Goal: Task Accomplishment & Management: Manage account settings

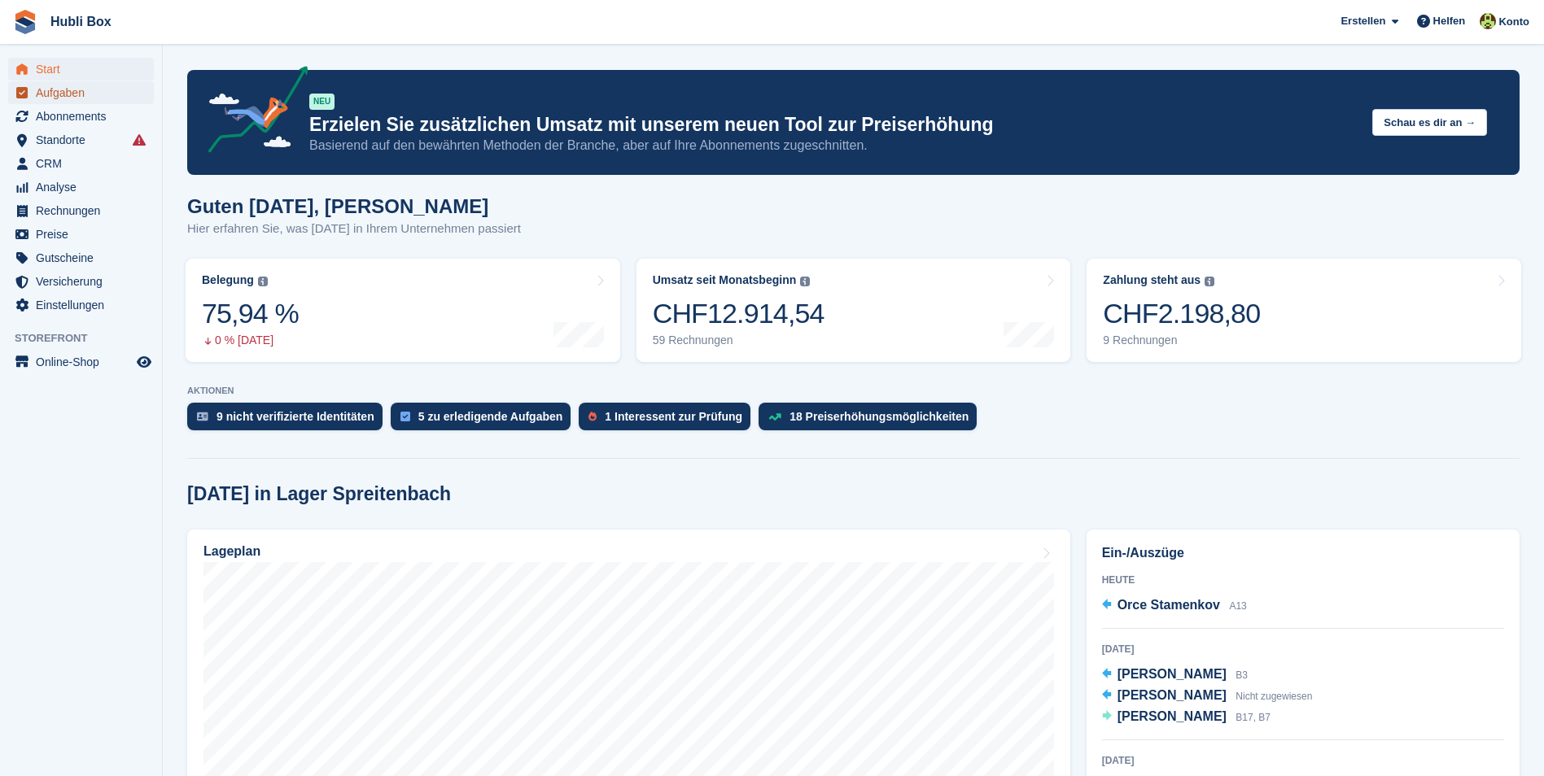
click at [87, 97] on span "Aufgaben" at bounding box center [85, 92] width 98 height 23
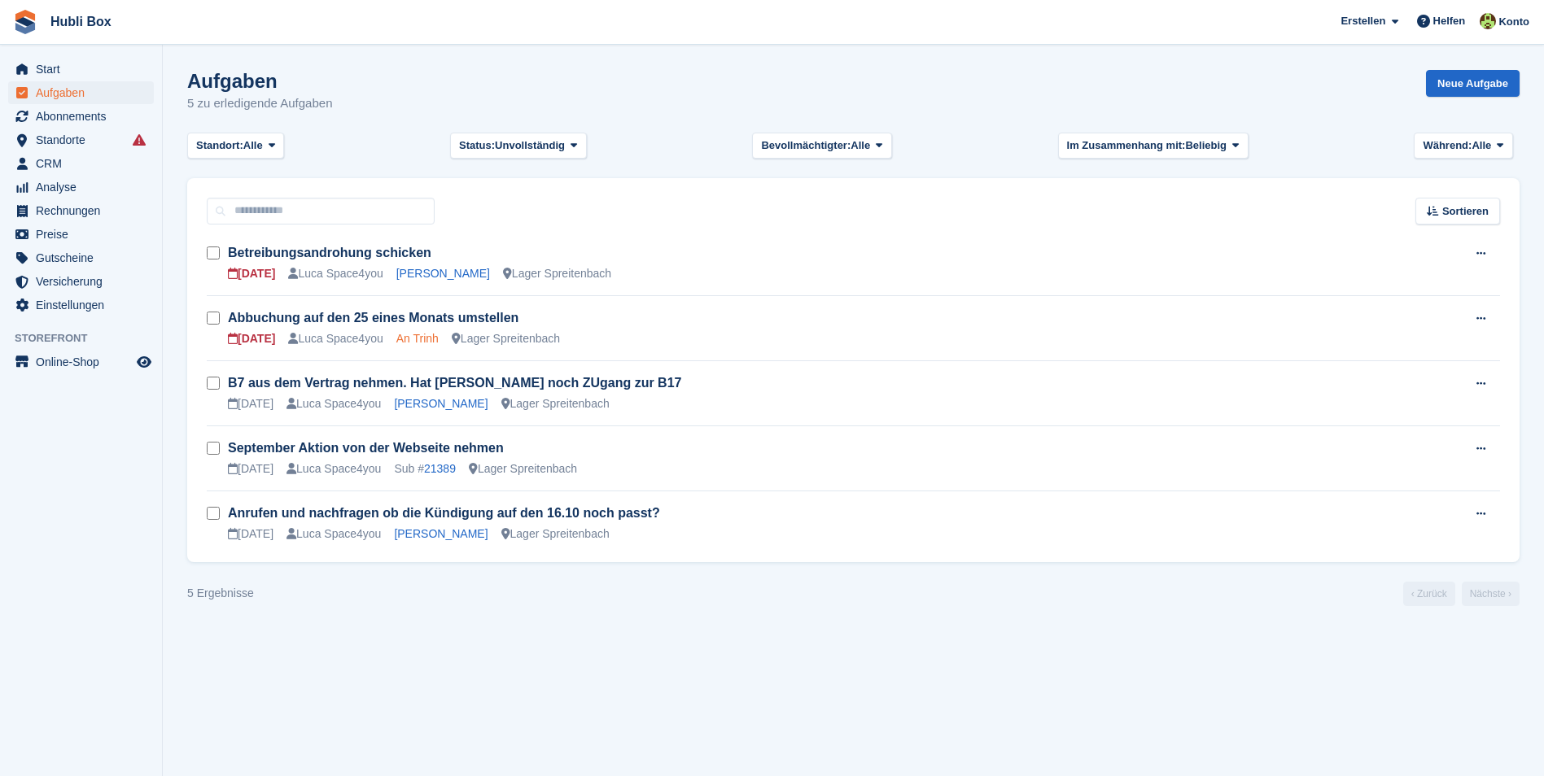
click at [408, 342] on link "An Trinh" at bounding box center [417, 338] width 42 height 13
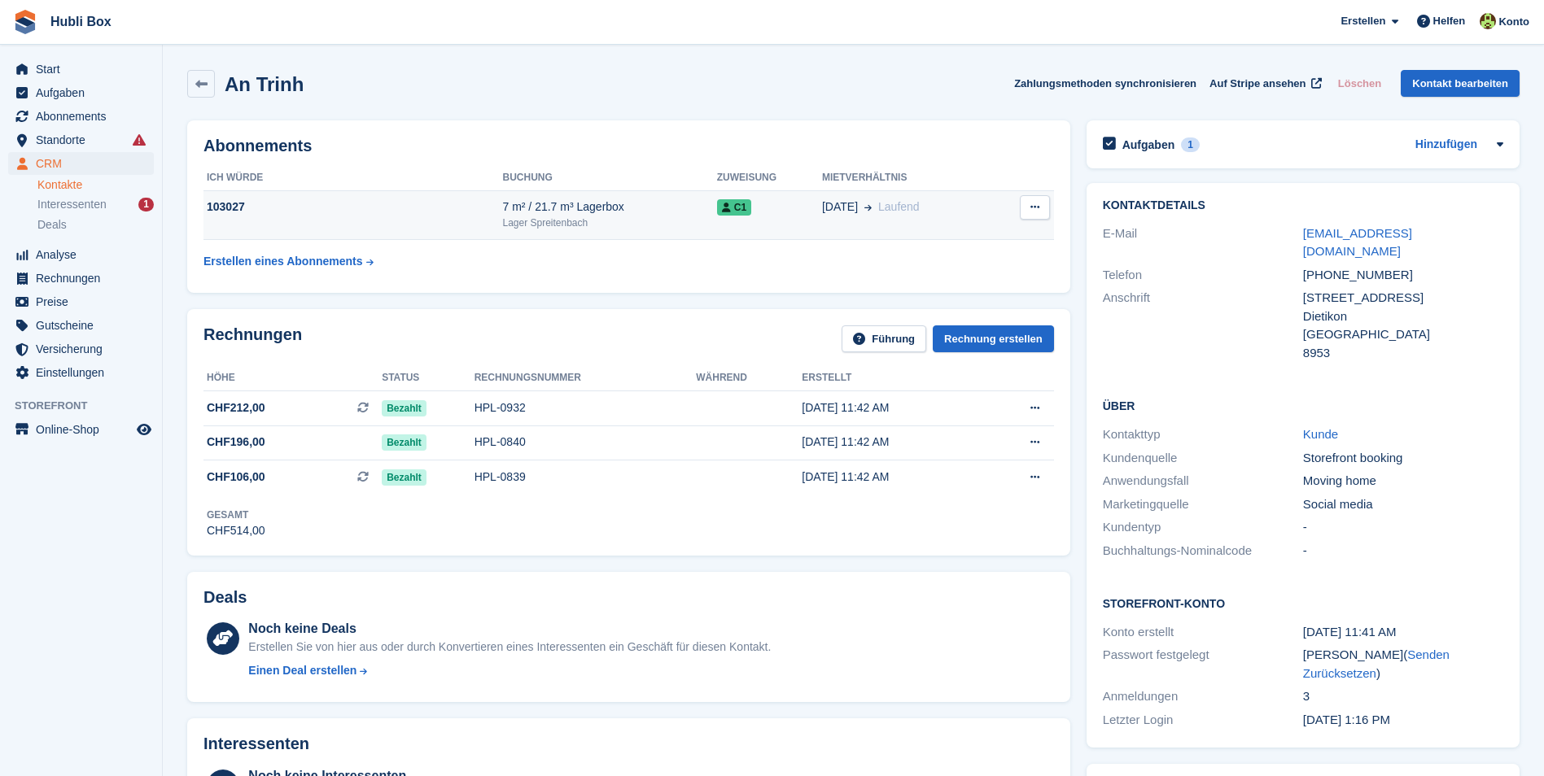
click at [784, 226] on td "C1" at bounding box center [769, 215] width 105 height 50
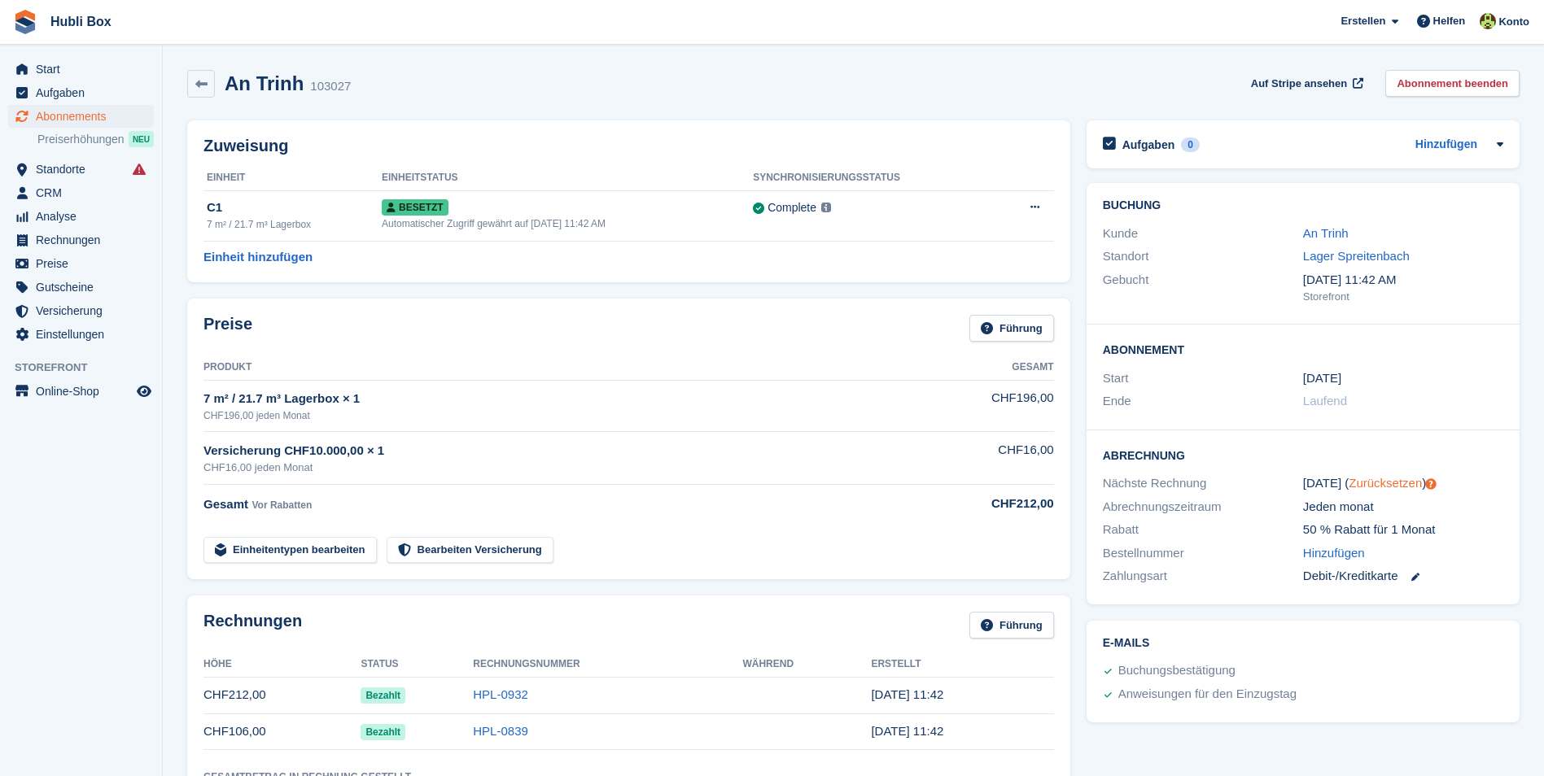
click at [1397, 485] on link "Zurücksetzen" at bounding box center [1384, 483] width 73 height 14
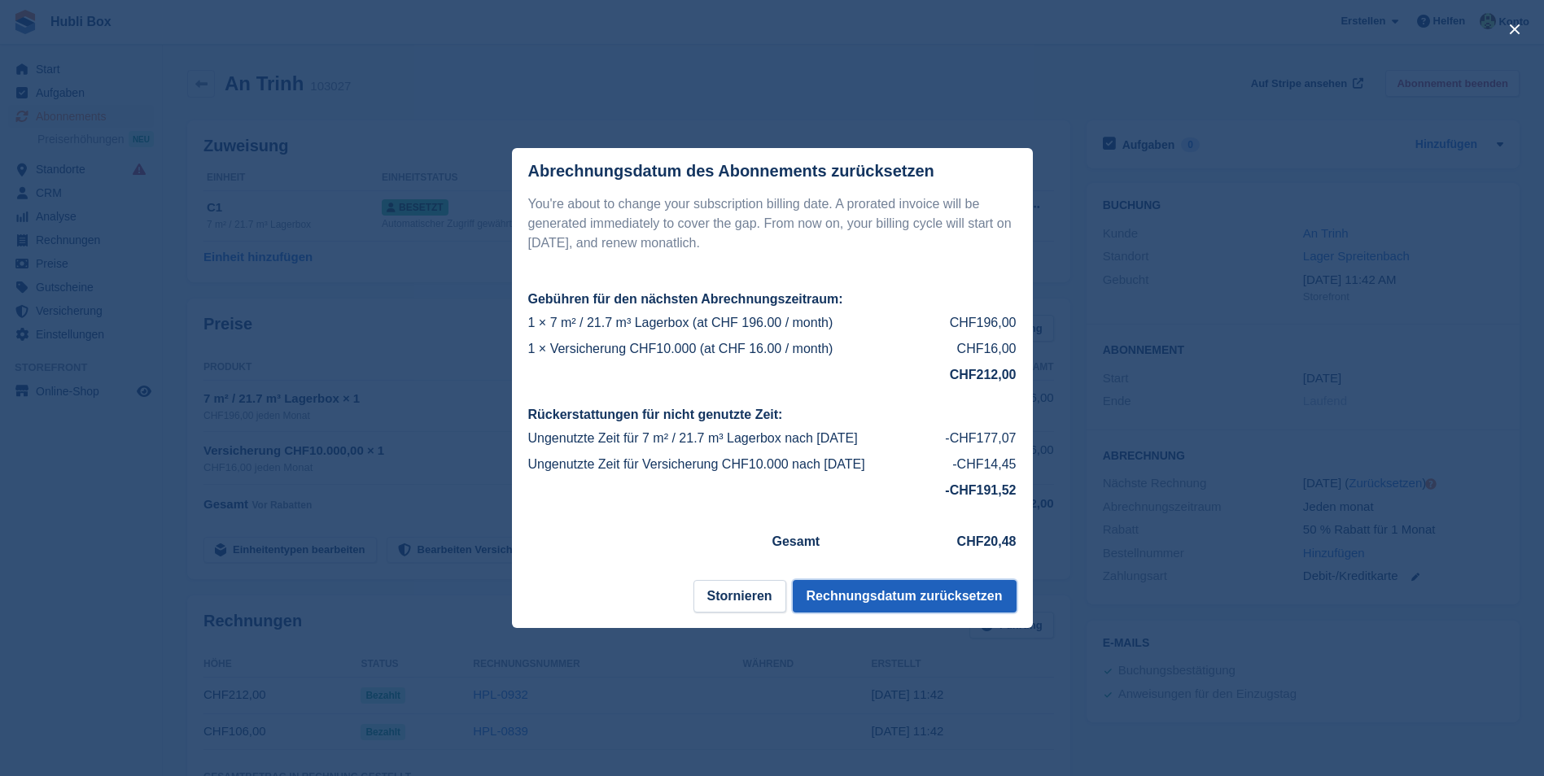
click at [920, 600] on button "Rechnungsdatum zurücksetzen" at bounding box center [905, 596] width 224 height 33
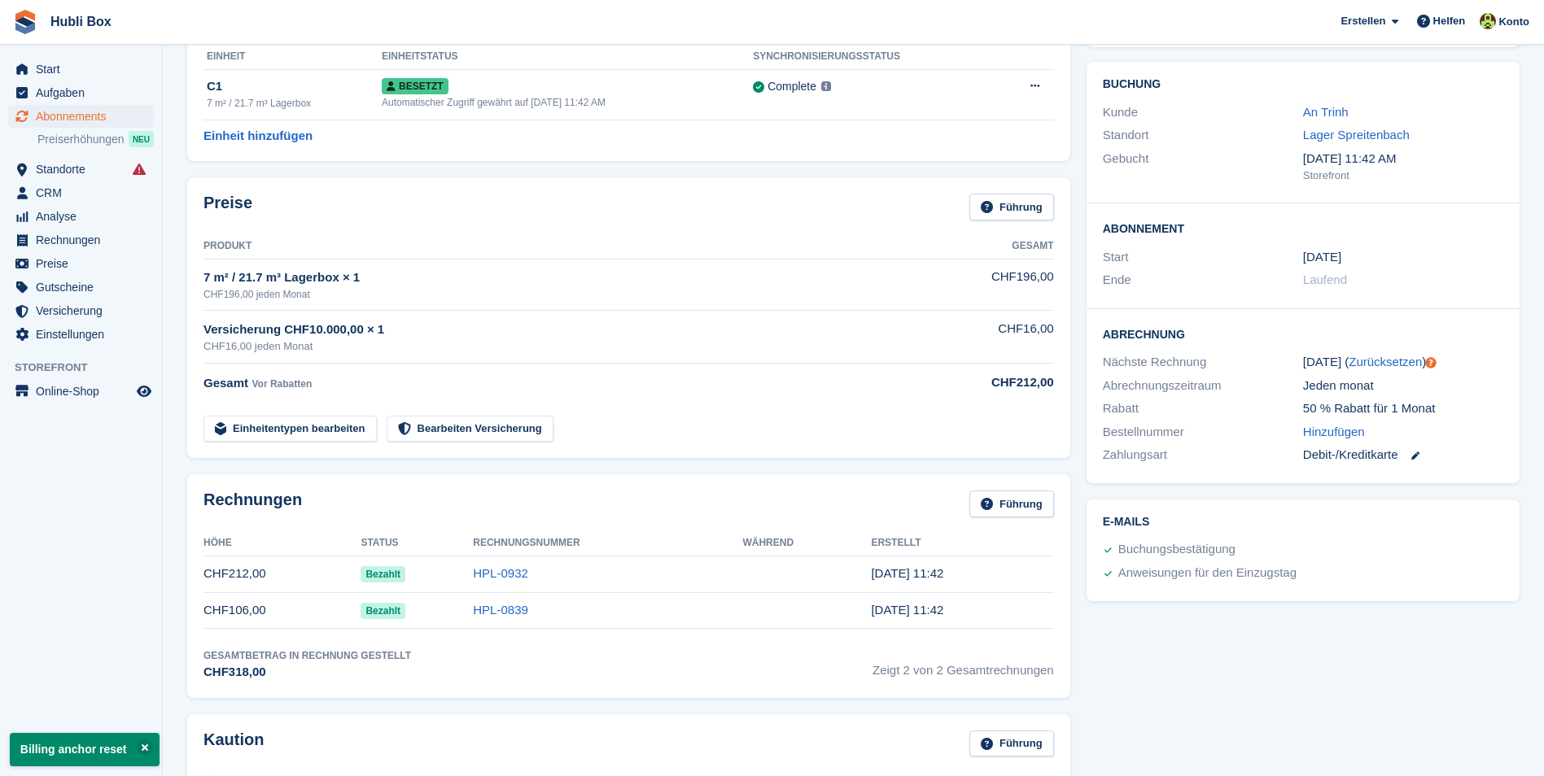
scroll to position [81, 0]
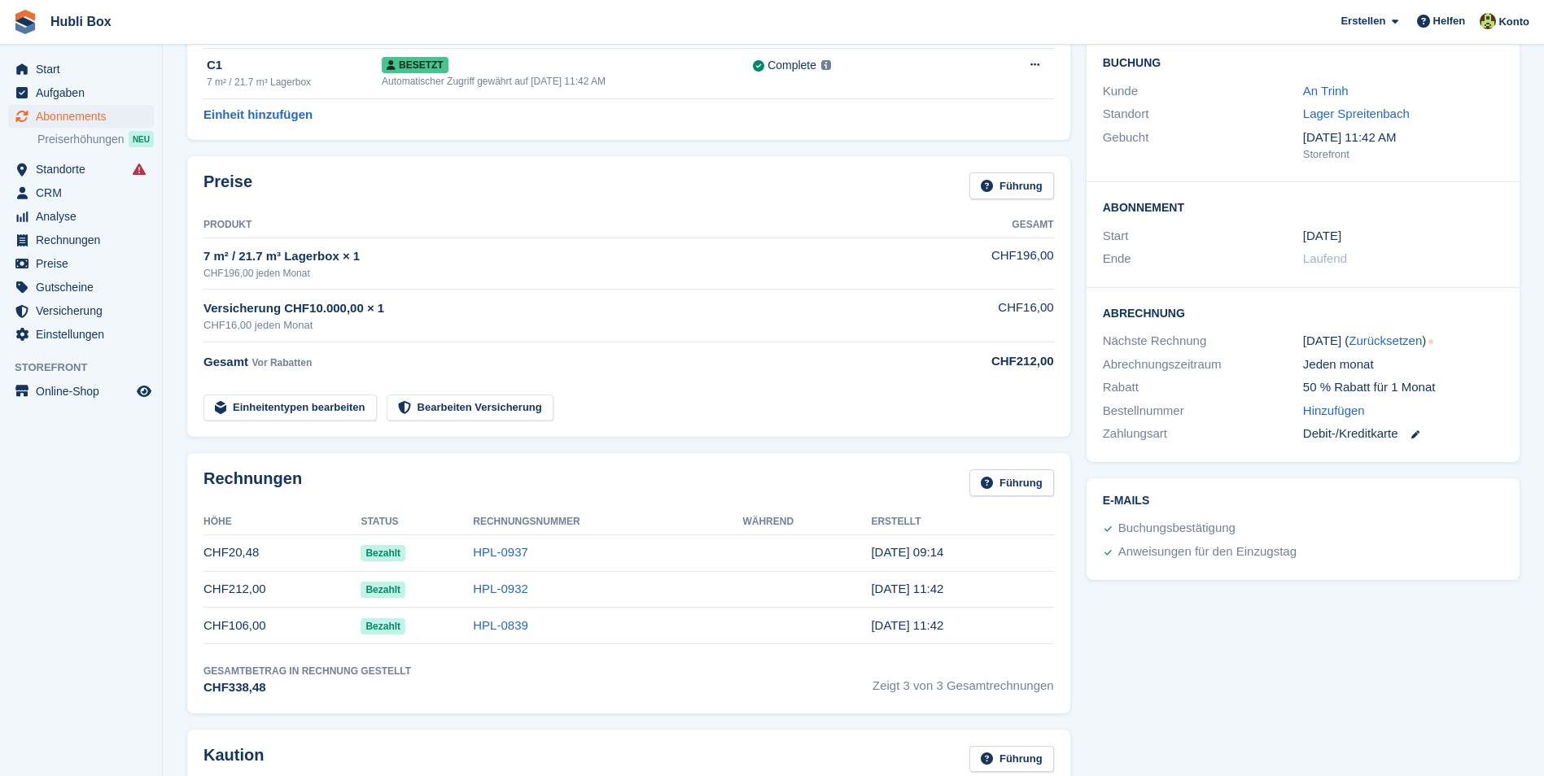
scroll to position [81, 0]
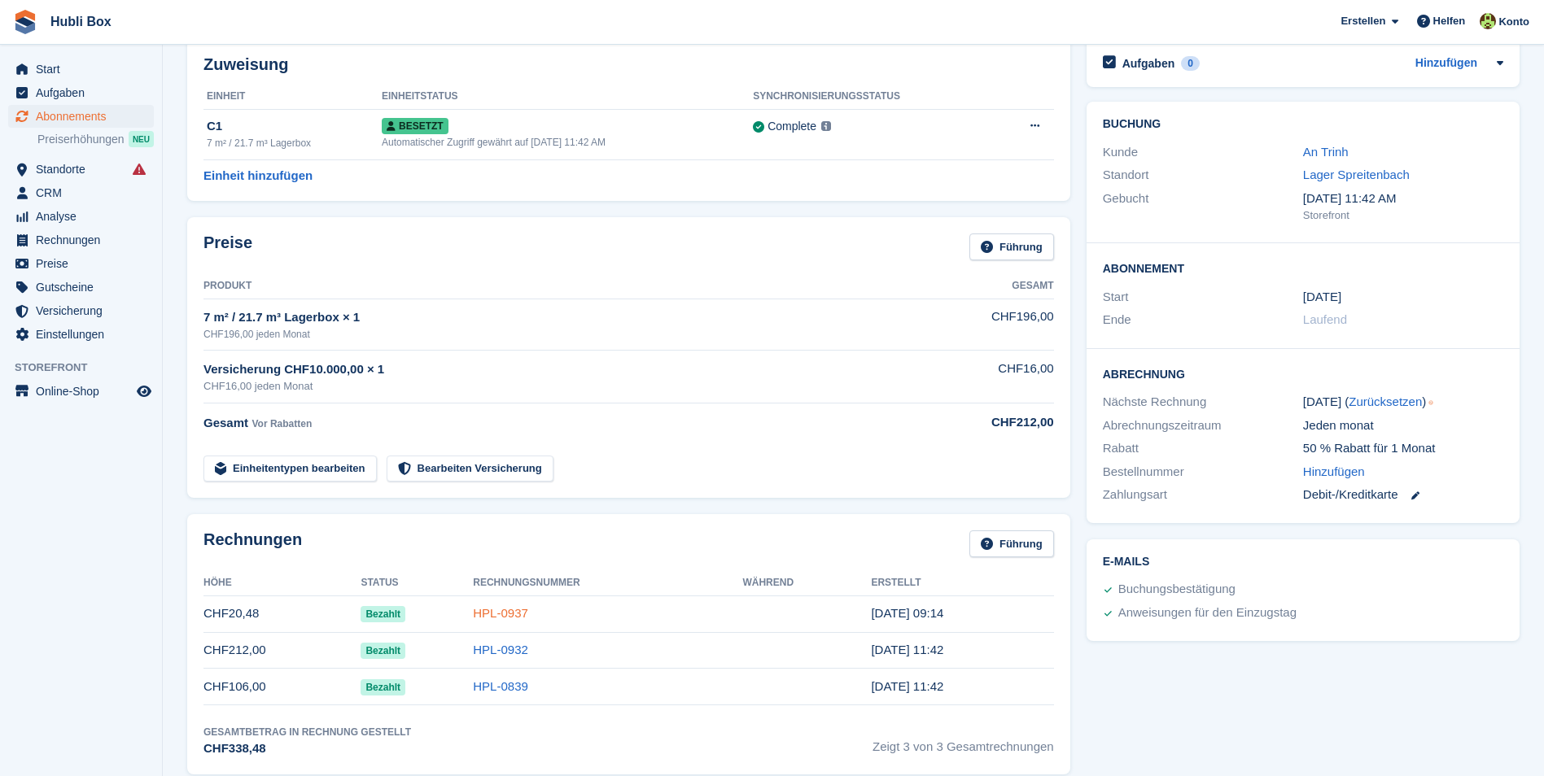
click at [517, 609] on link "HPL-0937" at bounding box center [500, 613] width 55 height 14
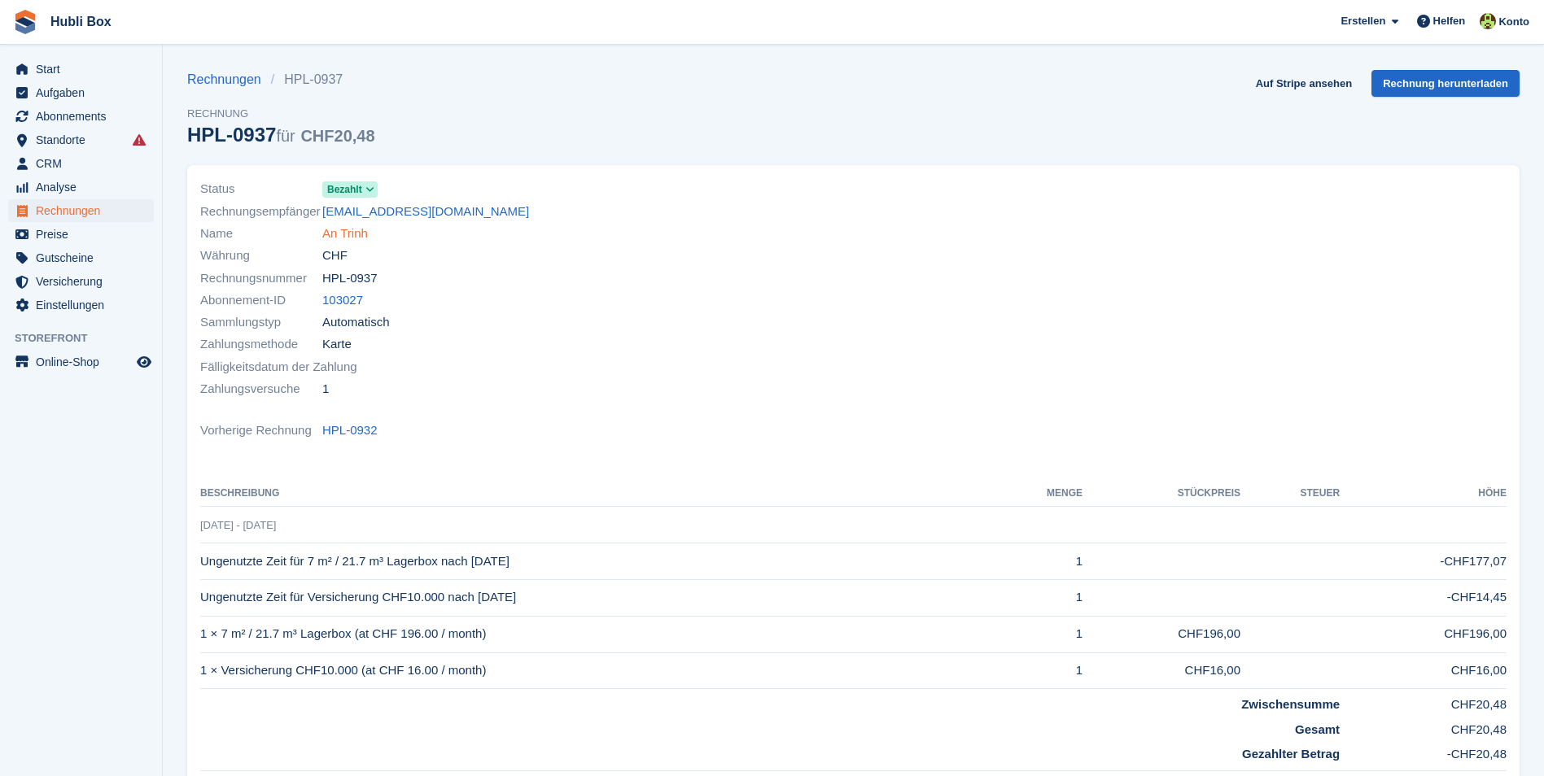
click at [365, 238] on link "An Trinh" at bounding box center [345, 234] width 46 height 19
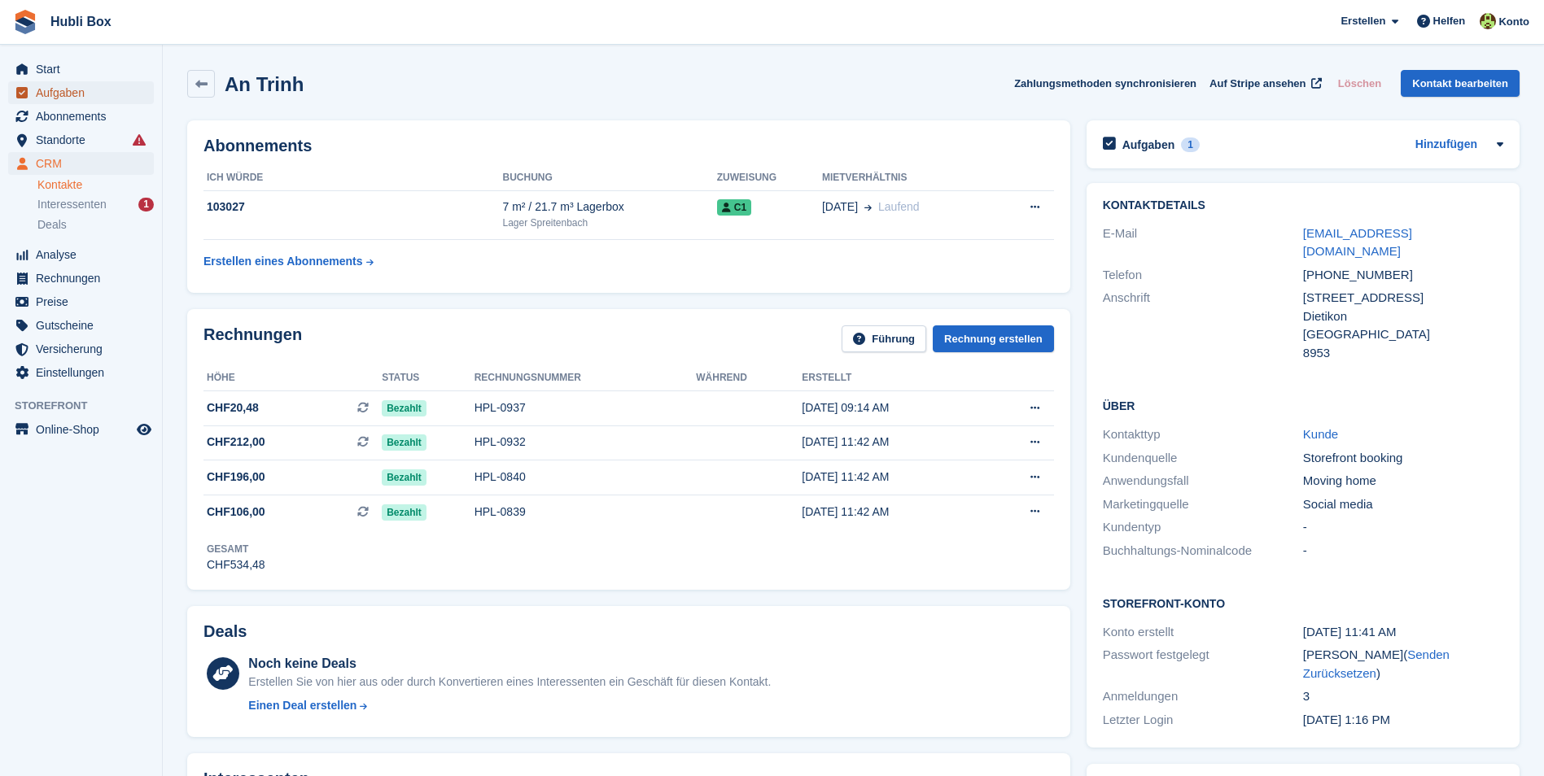
click at [94, 89] on span "Aufgaben" at bounding box center [85, 92] width 98 height 23
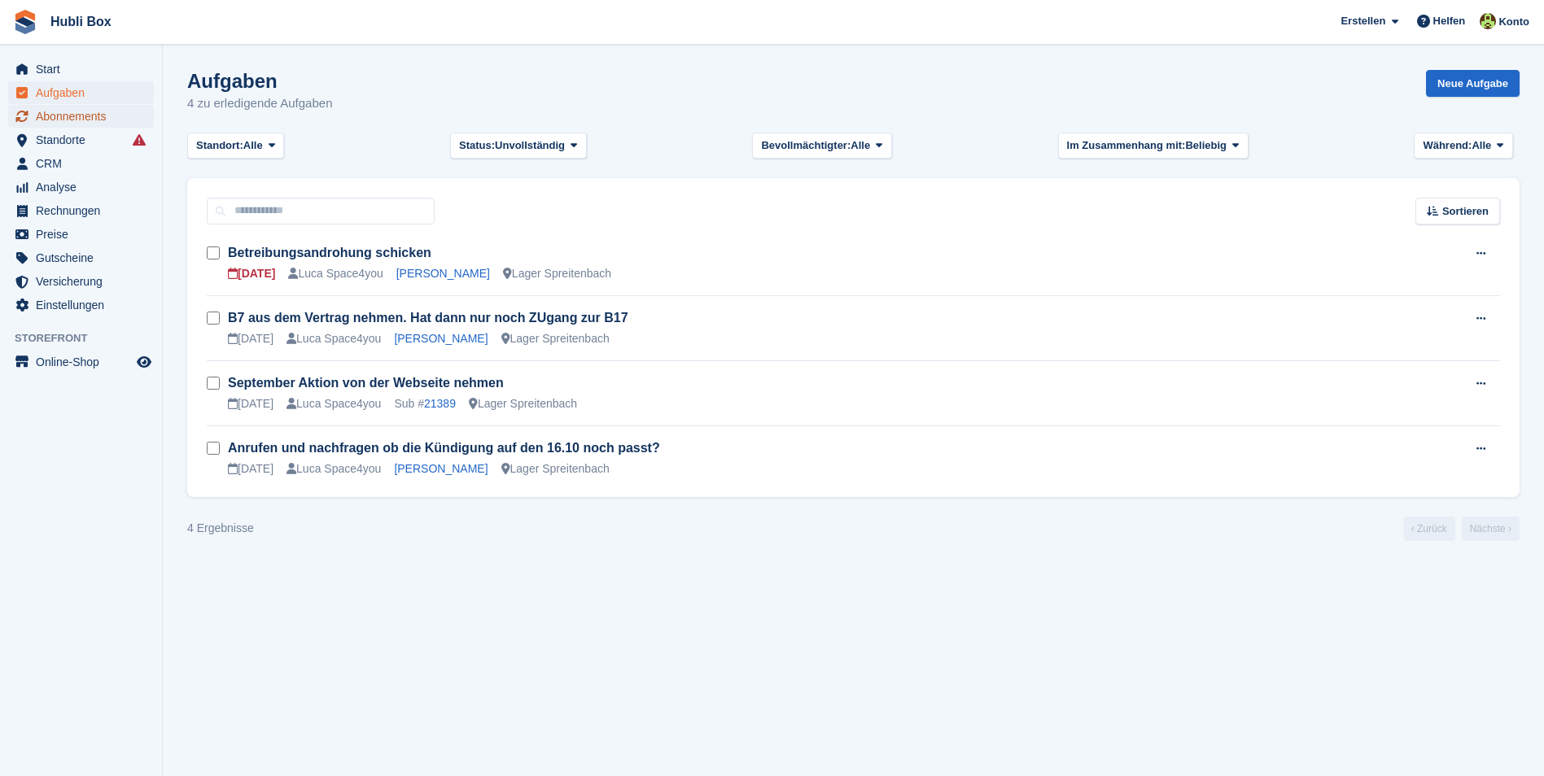
click at [105, 118] on span "Abonnements" at bounding box center [85, 116] width 98 height 23
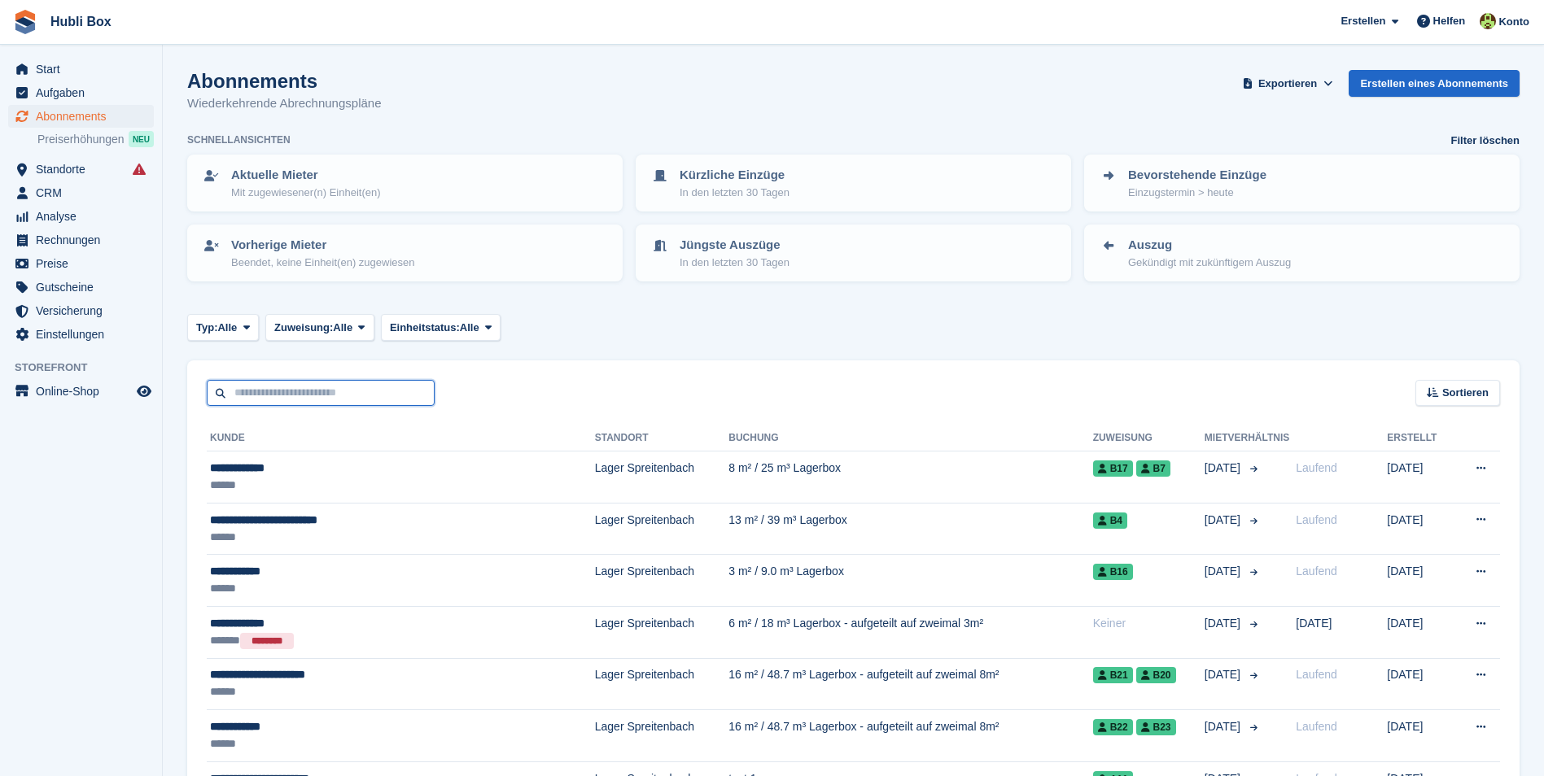
click at [299, 392] on input "text" at bounding box center [321, 393] width 228 height 27
type input "****"
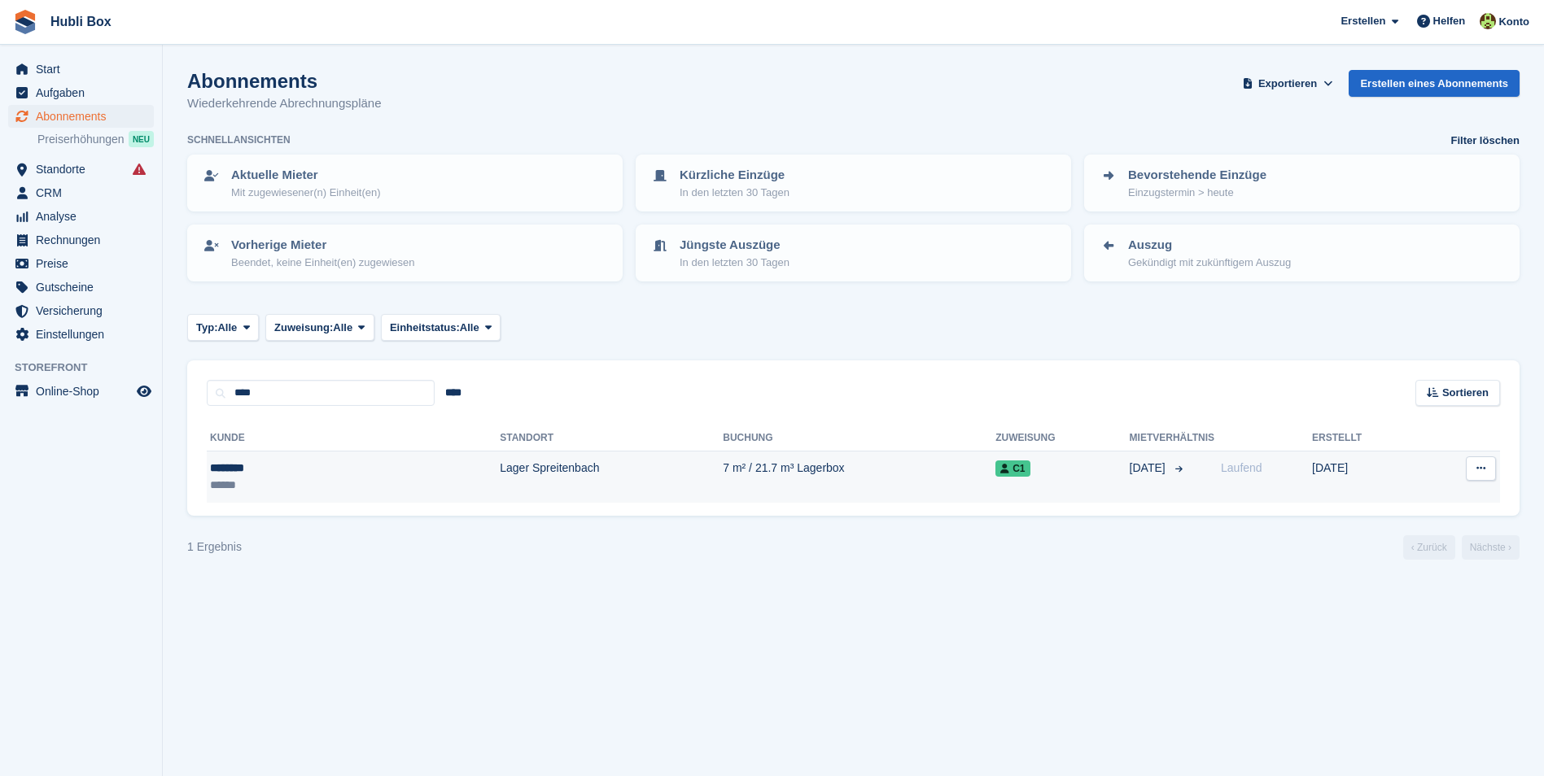
click at [303, 488] on div "******" at bounding box center [274, 485] width 128 height 17
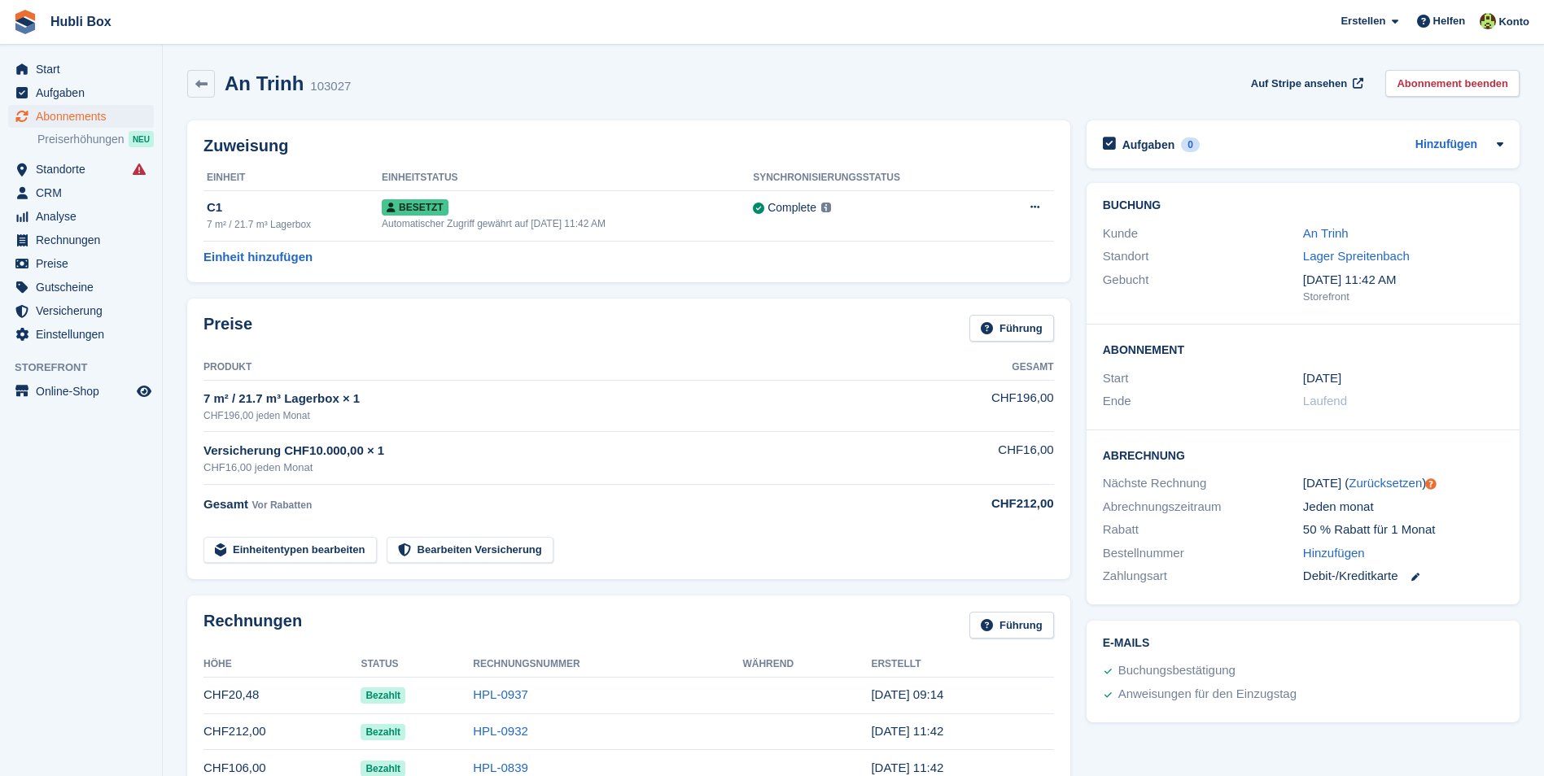
scroll to position [81, 0]
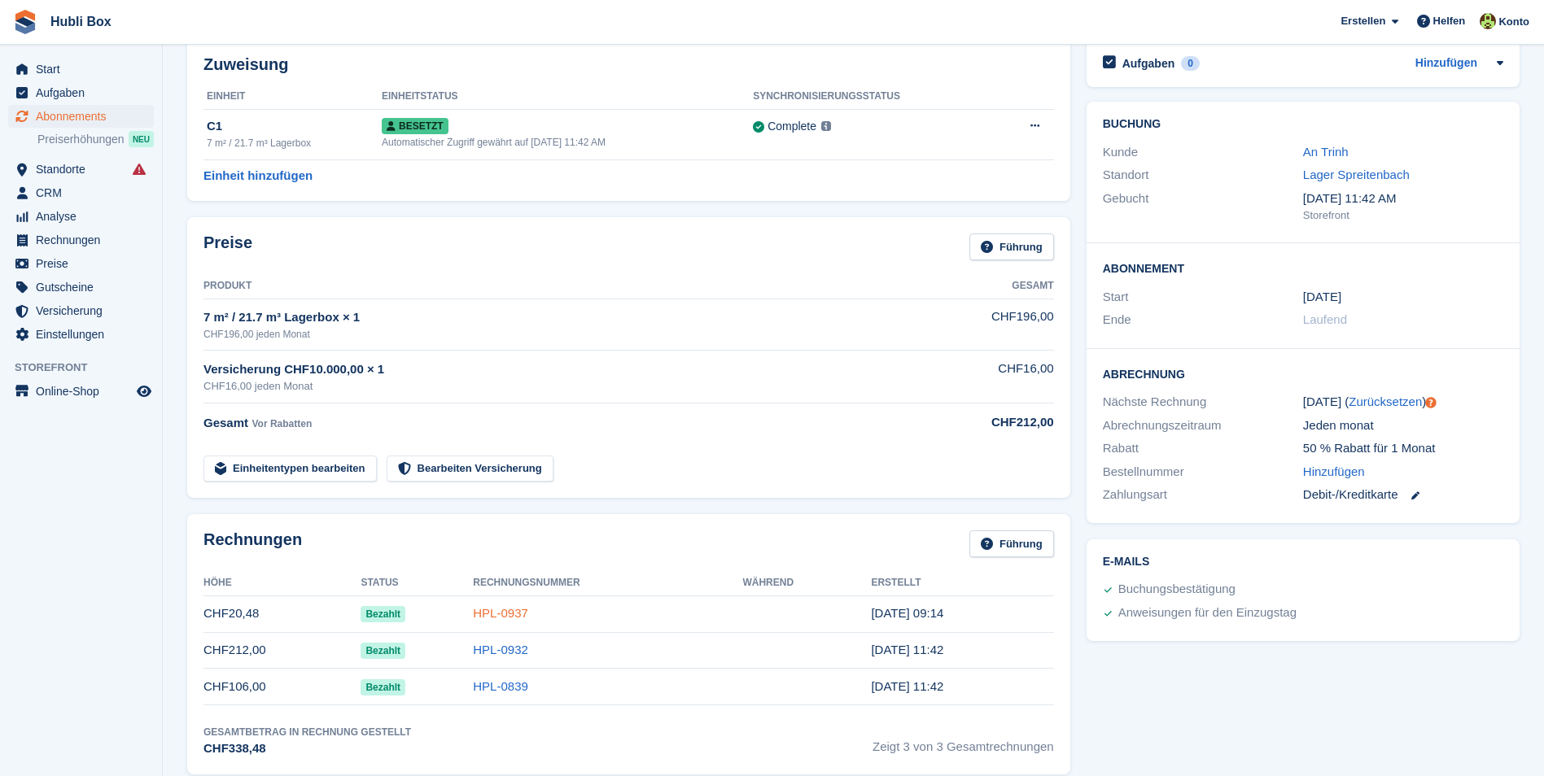
click at [487, 608] on link "HPL-0937" at bounding box center [500, 613] width 55 height 14
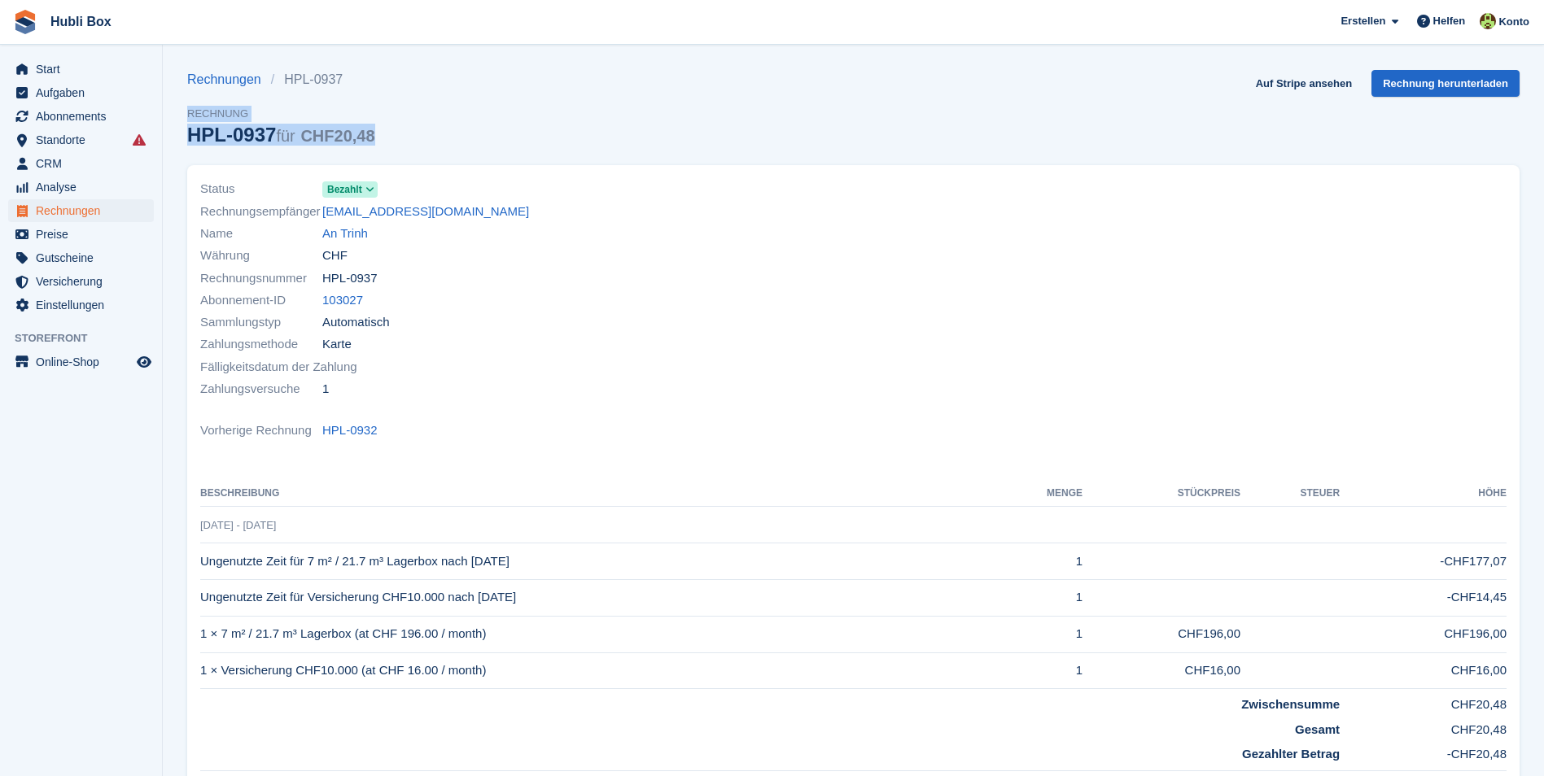
drag, startPoint x: 323, startPoint y: 128, endPoint x: -2, endPoint y: 23, distance: 341.2
click at [0, 23] on html "Hubli Box Erstellen Abonnement Rechnung Kontakt Deal Rabatt Seite Helfen Chat-S…" at bounding box center [772, 388] width 1544 height 776
click at [217, 28] on span "Hubli Box [GEOGRAPHIC_DATA] Abonnement Rechnung Kontakt Deal [GEOGRAPHIC_DATA] …" at bounding box center [772, 22] width 1544 height 44
drag, startPoint x: 172, startPoint y: 20, endPoint x: 18, endPoint y: 14, distance: 153.9
click at [18, 14] on span "Hubli Box [GEOGRAPHIC_DATA] Abonnement Rechnung Kontakt Deal [GEOGRAPHIC_DATA] …" at bounding box center [772, 22] width 1544 height 44
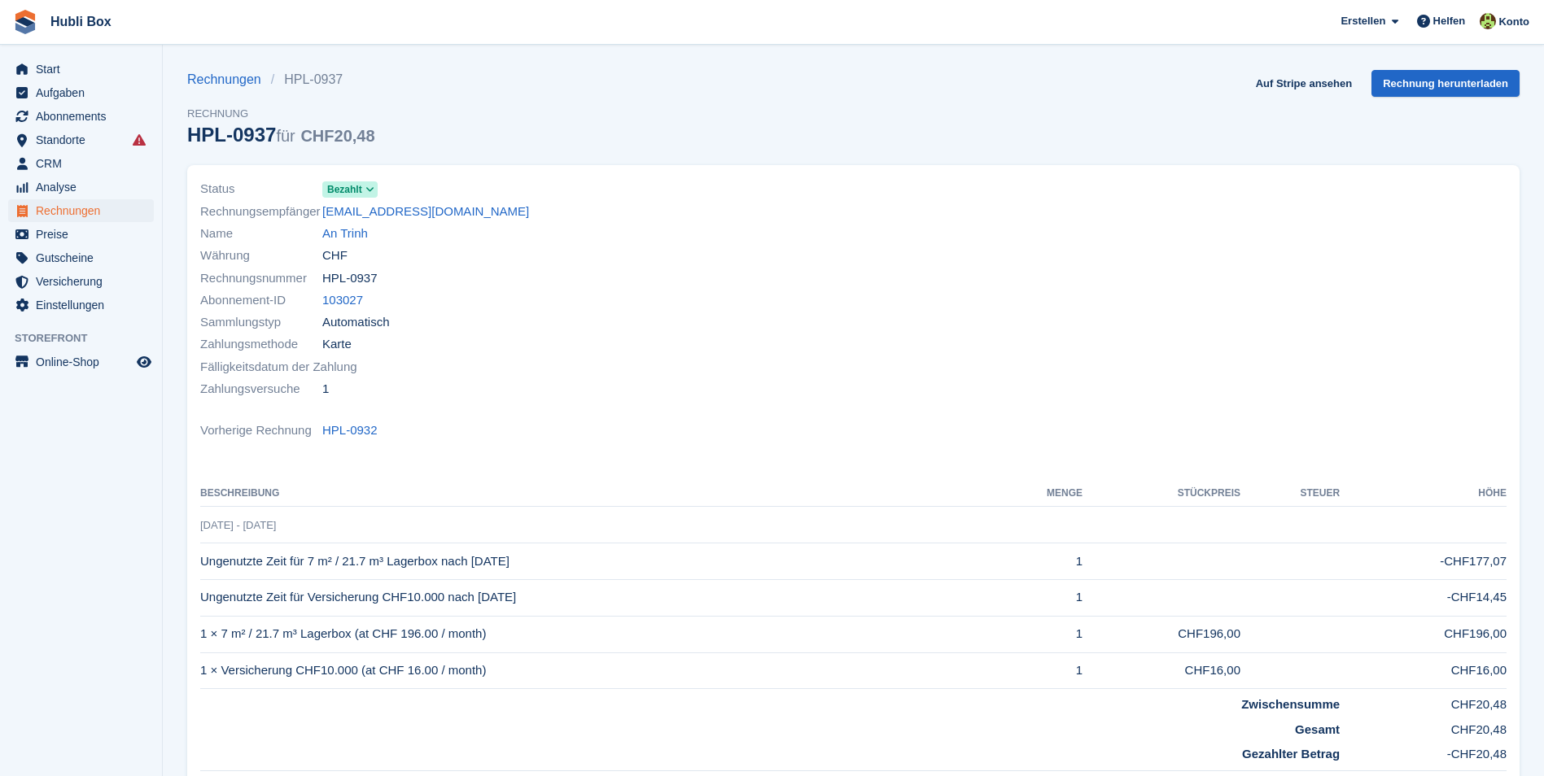
click at [176, 33] on span "Hubli Box [GEOGRAPHIC_DATA] Abonnement Rechnung Kontakt Deal [GEOGRAPHIC_DATA] …" at bounding box center [772, 22] width 1544 height 44
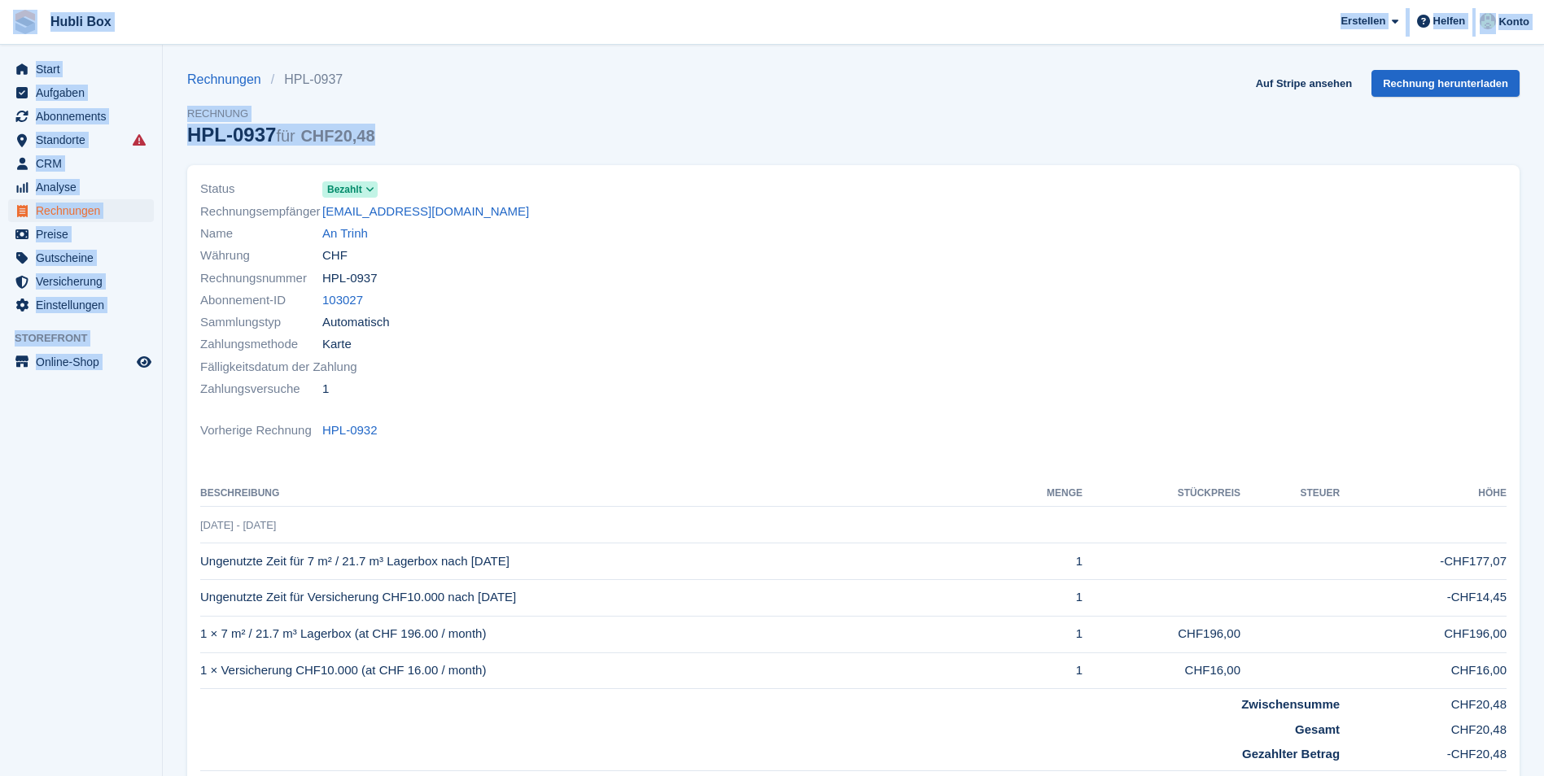
drag, startPoint x: 393, startPoint y: 139, endPoint x: 2, endPoint y: 27, distance: 407.2
click at [2, 27] on div "Hubli Box [GEOGRAPHIC_DATA] Abonnement Rechnung Kontakt Deal [GEOGRAPHIC_DATA] …" at bounding box center [772, 516] width 1544 height 1033
click at [539, 141] on div "Rechnungen HPL-0937 Rechnung HPL-0937 für CHF20,48 Auf Stripe ansehen Rechnung …" at bounding box center [853, 117] width 1332 height 95
drag, startPoint x: 539, startPoint y: 141, endPoint x: 11, endPoint y: 17, distance: 543.2
click at [11, 17] on div "Hubli Box [GEOGRAPHIC_DATA] Abonnement Rechnung Kontakt Deal [GEOGRAPHIC_DATA] …" at bounding box center [772, 516] width 1544 height 1033
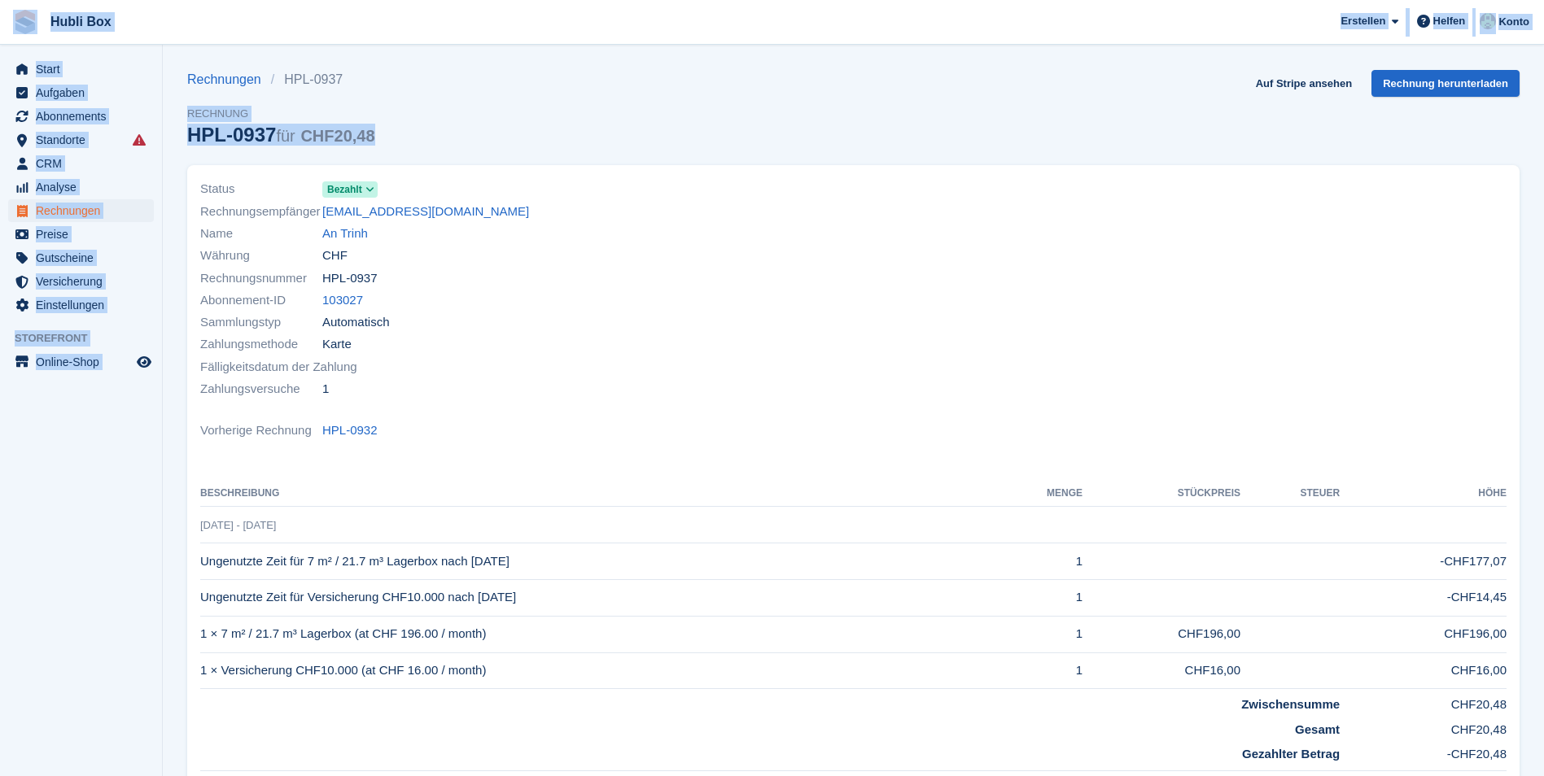
click at [297, 42] on span "Hubli Box [GEOGRAPHIC_DATA] Abonnement Rechnung Kontakt Deal [GEOGRAPHIC_DATA] …" at bounding box center [772, 22] width 1544 height 44
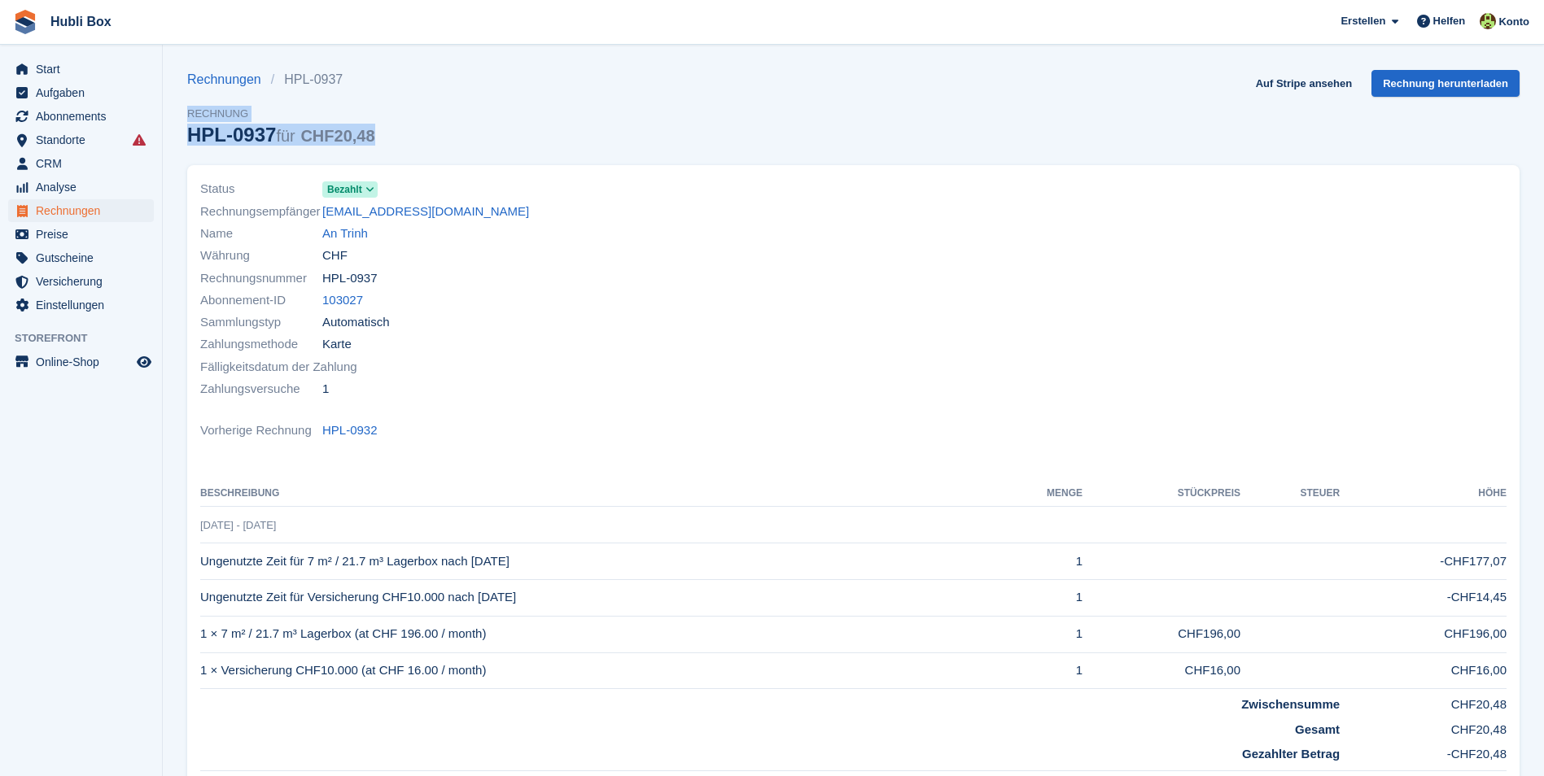
drag, startPoint x: 405, startPoint y: 142, endPoint x: -3, endPoint y: 28, distance: 424.0
click at [0, 28] on html "Hubli Box Erstellen Abonnement Rechnung Kontakt Deal Rabatt Seite Helfen Chat-S…" at bounding box center [772, 388] width 1544 height 776
click at [246, 30] on span "Hubli Box [GEOGRAPHIC_DATA] Abonnement Rechnung Kontakt Deal [GEOGRAPHIC_DATA] …" at bounding box center [772, 22] width 1544 height 44
drag, startPoint x: 174, startPoint y: 30, endPoint x: 6, endPoint y: 23, distance: 168.6
click at [6, 23] on span "Hubli Box [GEOGRAPHIC_DATA] Abonnement Rechnung Kontakt Deal [GEOGRAPHIC_DATA] …" at bounding box center [772, 22] width 1544 height 44
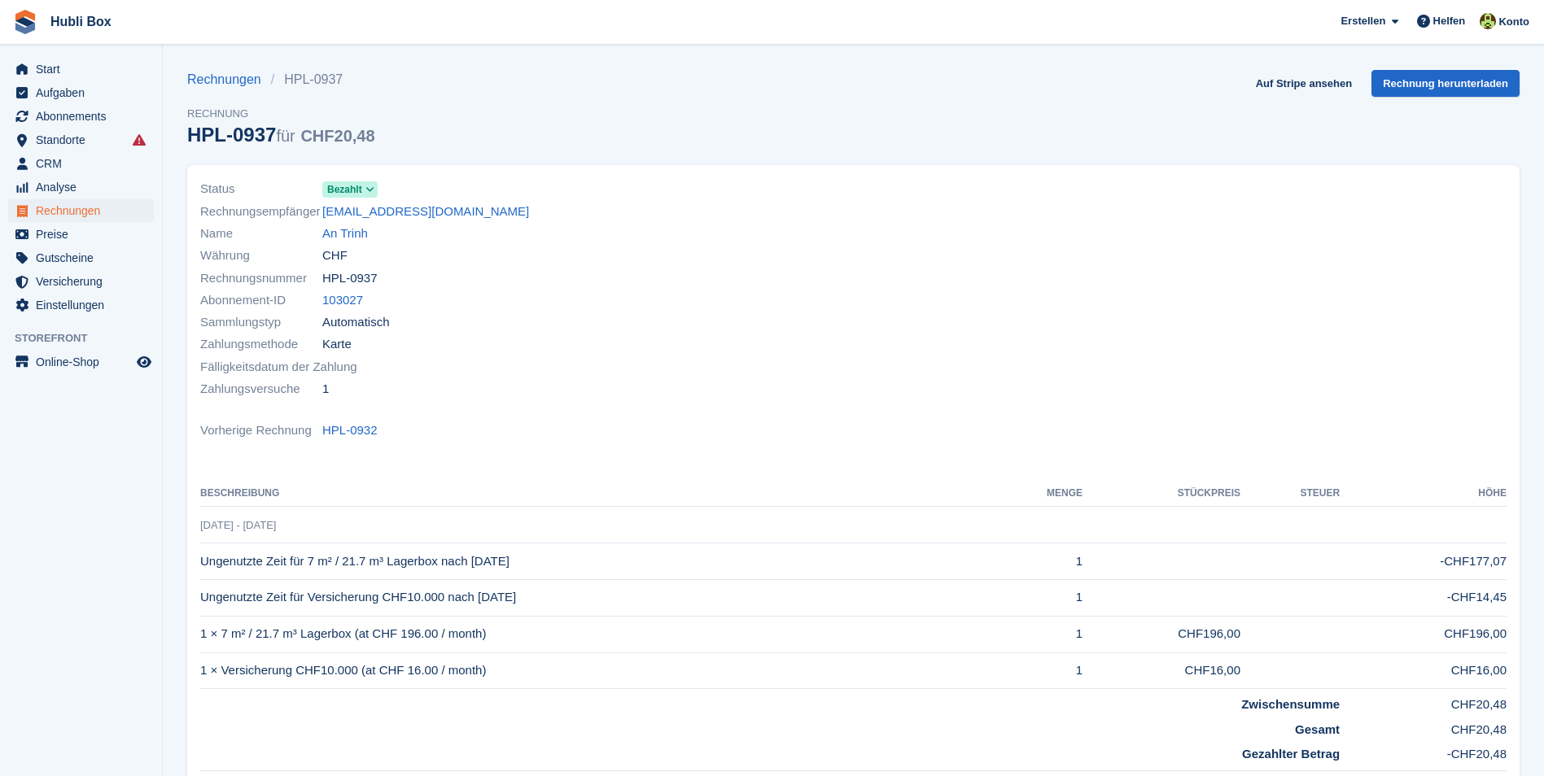
click at [238, 26] on span "Hubli Box [GEOGRAPHIC_DATA] Abonnement Rechnung Kontakt Deal [GEOGRAPHIC_DATA] …" at bounding box center [772, 22] width 1544 height 44
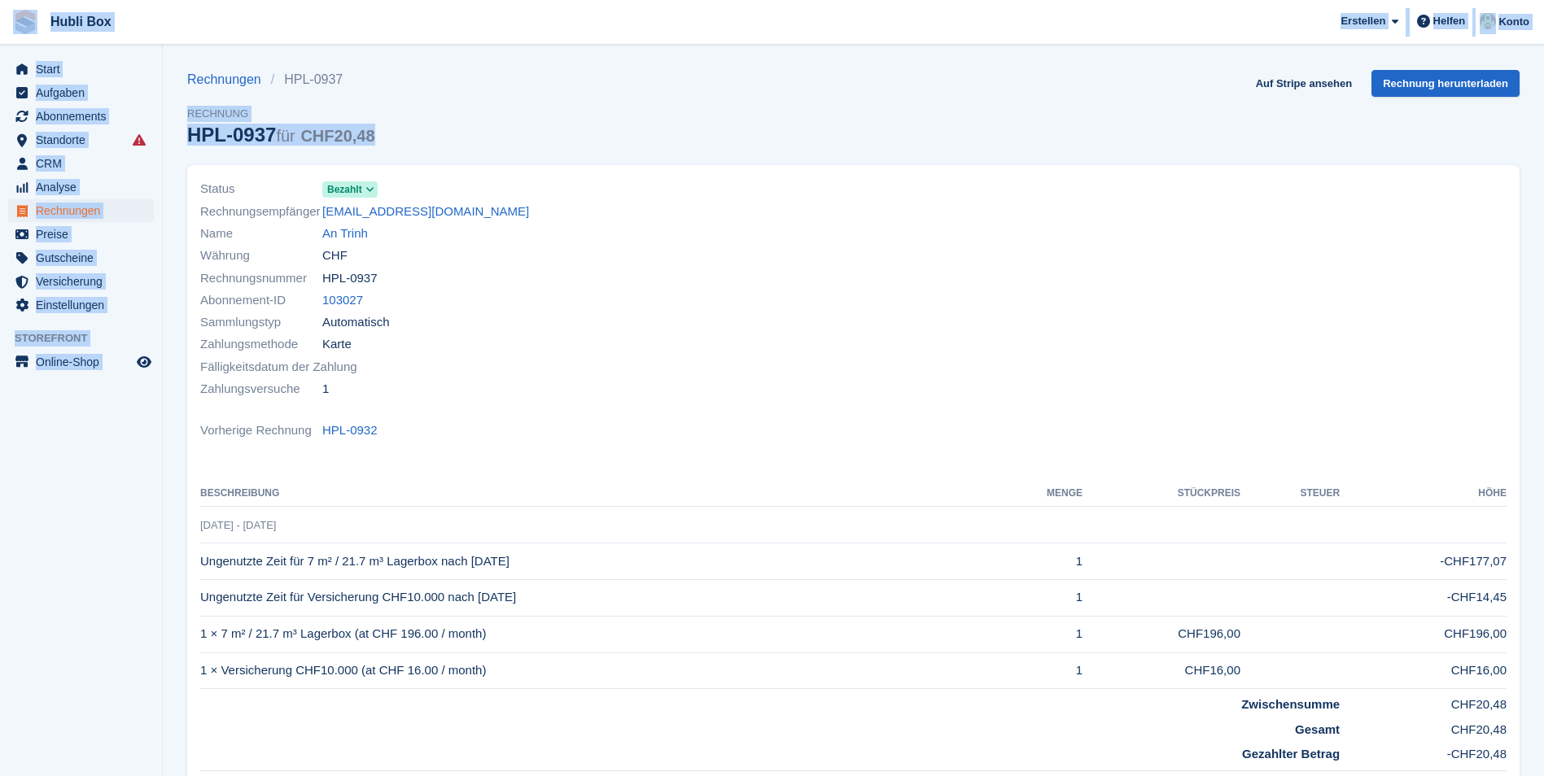
drag, startPoint x: 395, startPoint y: 142, endPoint x: 2, endPoint y: 24, distance: 409.3
click at [2, 24] on div "Hubli Box [GEOGRAPHIC_DATA] Abonnement Rechnung Kontakt Deal [GEOGRAPHIC_DATA] …" at bounding box center [772, 516] width 1544 height 1033
click at [797, 107] on div "Rechnungen HPL-0937 Rechnung HPL-0937 für CHF20,48 Auf Stripe ansehen Rechnung …" at bounding box center [853, 117] width 1332 height 95
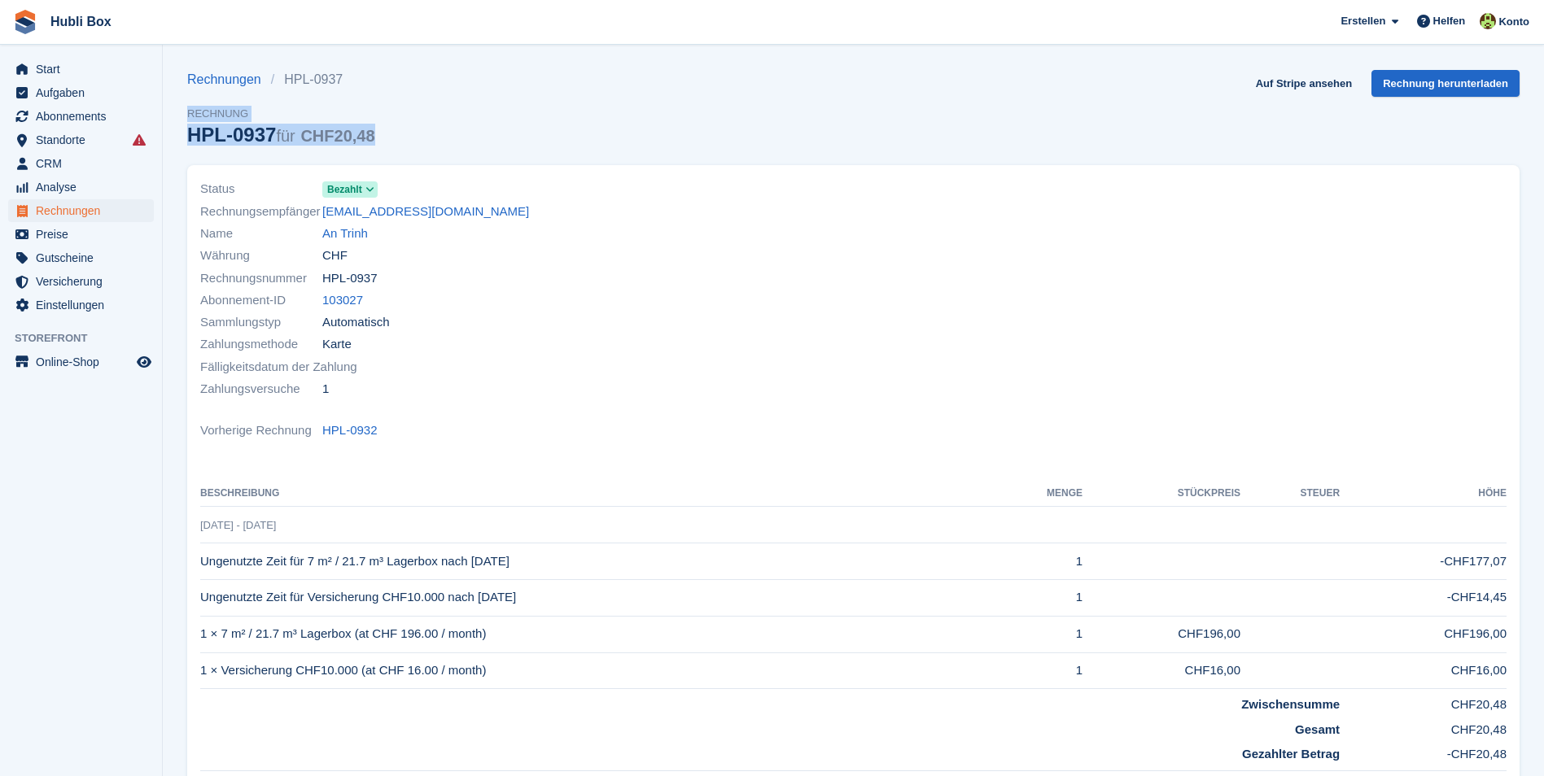
drag, startPoint x: 377, startPoint y: 129, endPoint x: 166, endPoint y: 59, distance: 222.1
click at [184, 68] on section "Rechnungen HPL-0937 Rechnung HPL-0937 für CHF20,48 Auf Stripe ansehen Rechnung …" at bounding box center [853, 516] width 1381 height 1033
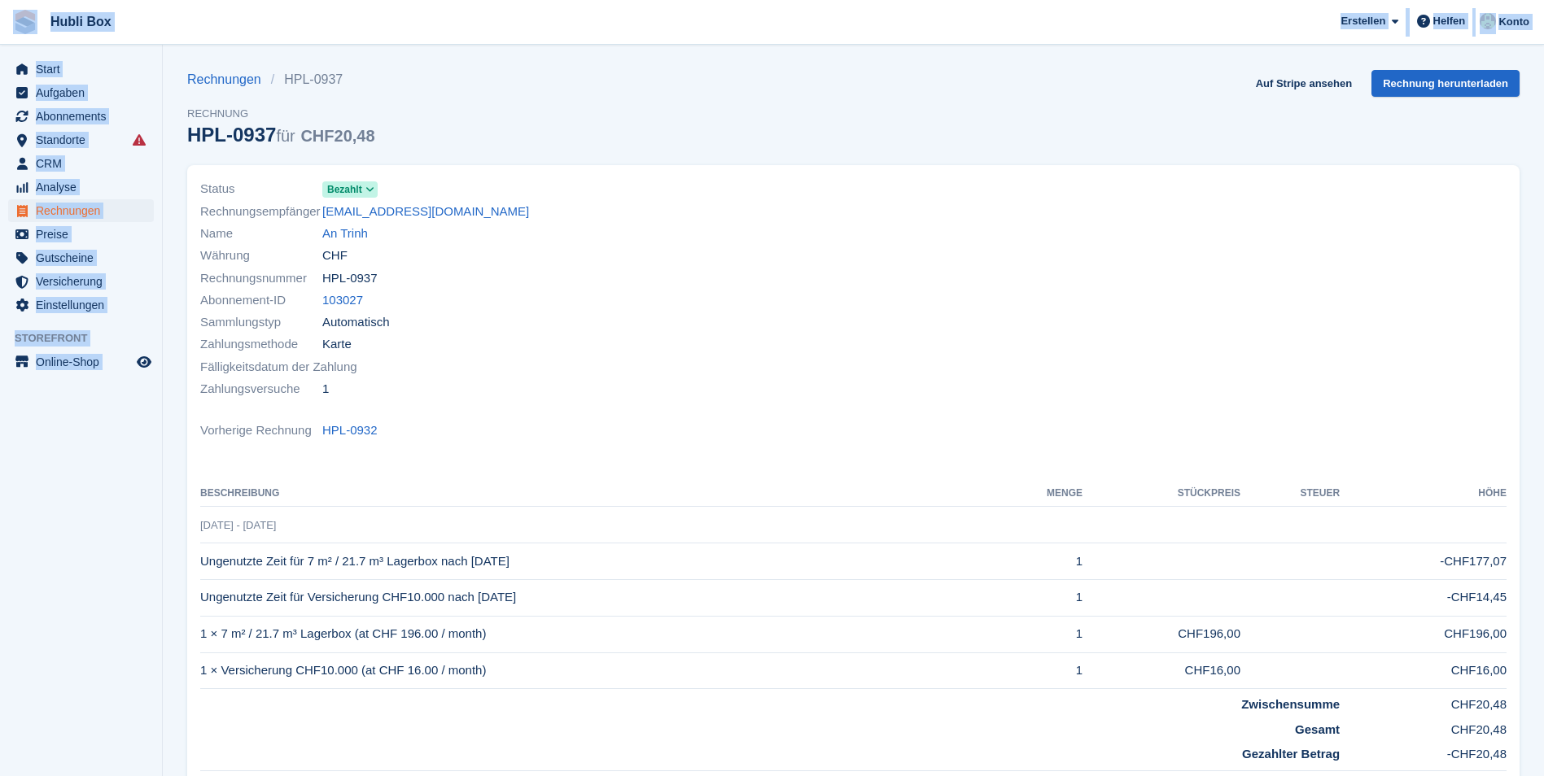
drag, startPoint x: 166, startPoint y: 59, endPoint x: 23, endPoint y: 13, distance: 150.3
click at [23, 13] on div "Hubli Box [GEOGRAPHIC_DATA] Abonnement Rechnung Kontakt Deal [GEOGRAPHIC_DATA] …" at bounding box center [772, 516] width 1544 height 1033
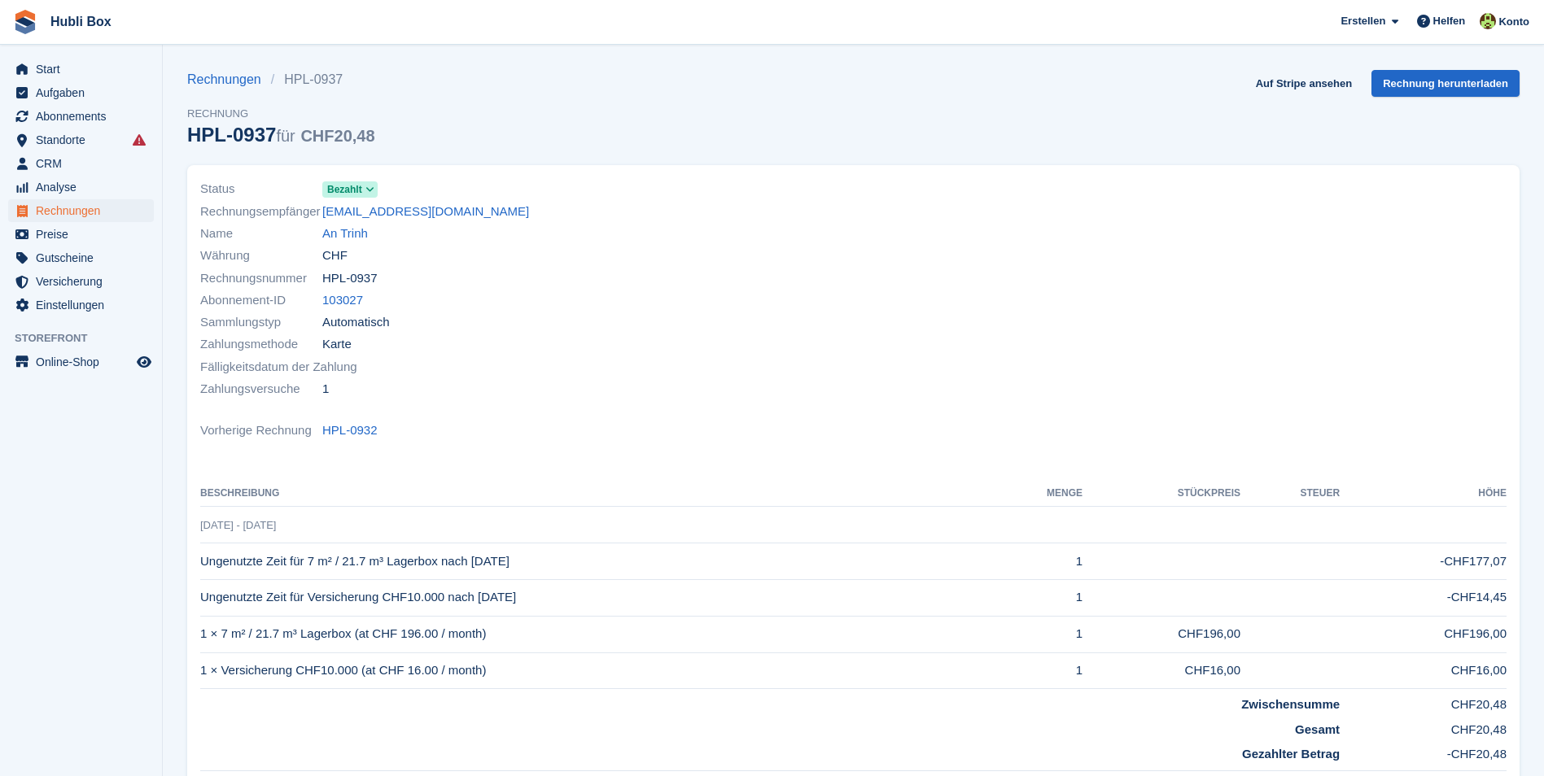
click at [443, 126] on div "Rechnungen HPL-0937 Rechnung HPL-0937 für CHF20,48 Auf Stripe ansehen Rechnung …" at bounding box center [853, 117] width 1332 height 95
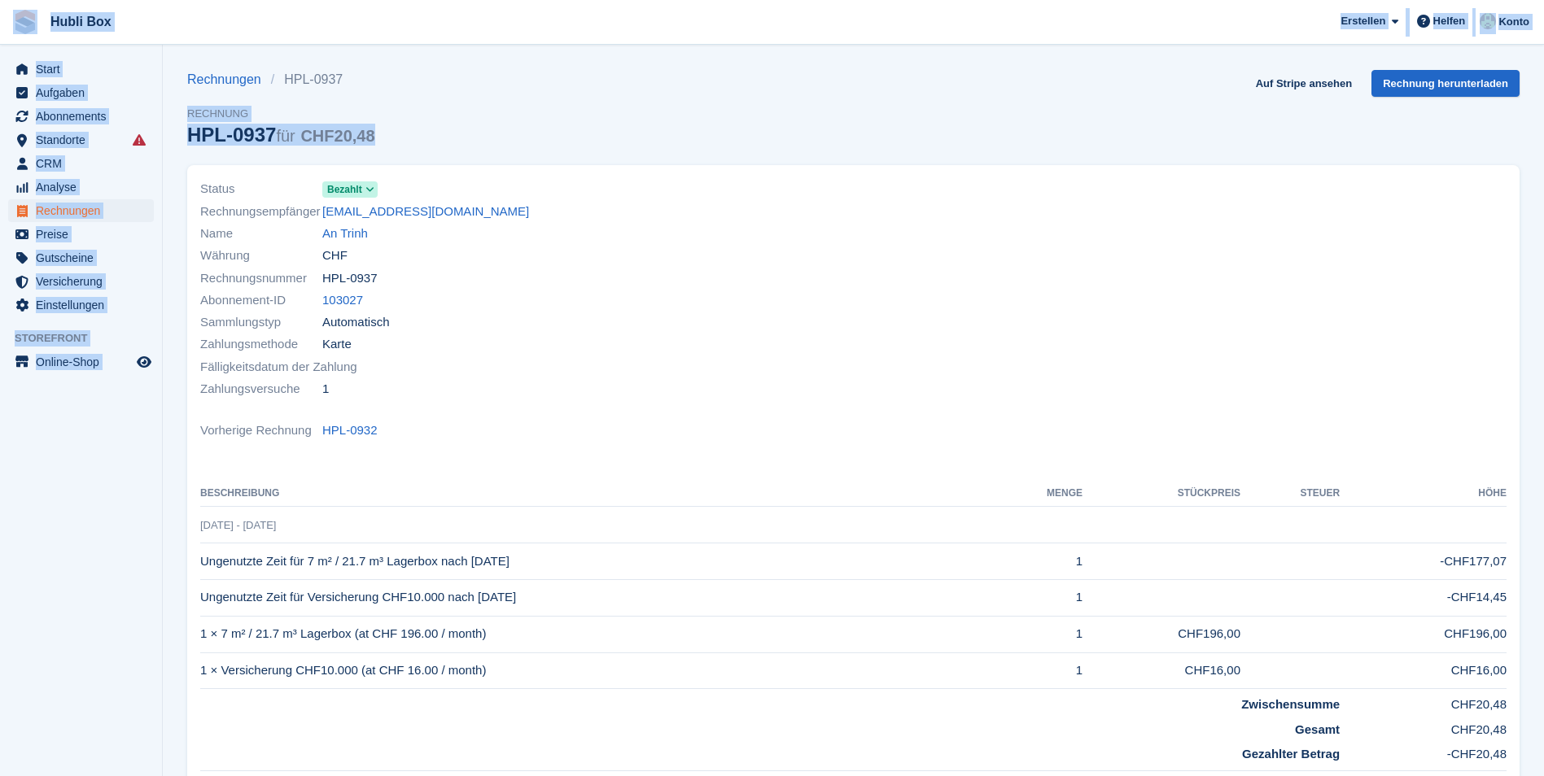
drag, startPoint x: 397, startPoint y: 124, endPoint x: 20, endPoint y: 14, distance: 392.6
click at [20, 14] on div "Hubli Box [GEOGRAPHIC_DATA] Abonnement Rechnung Kontakt Deal [GEOGRAPHIC_DATA] …" at bounding box center [772, 516] width 1544 height 1033
click at [673, 133] on div "Rechnungen HPL-0937 Rechnung HPL-0937 für CHF20,48 Auf Stripe ansehen Rechnung …" at bounding box center [853, 117] width 1332 height 95
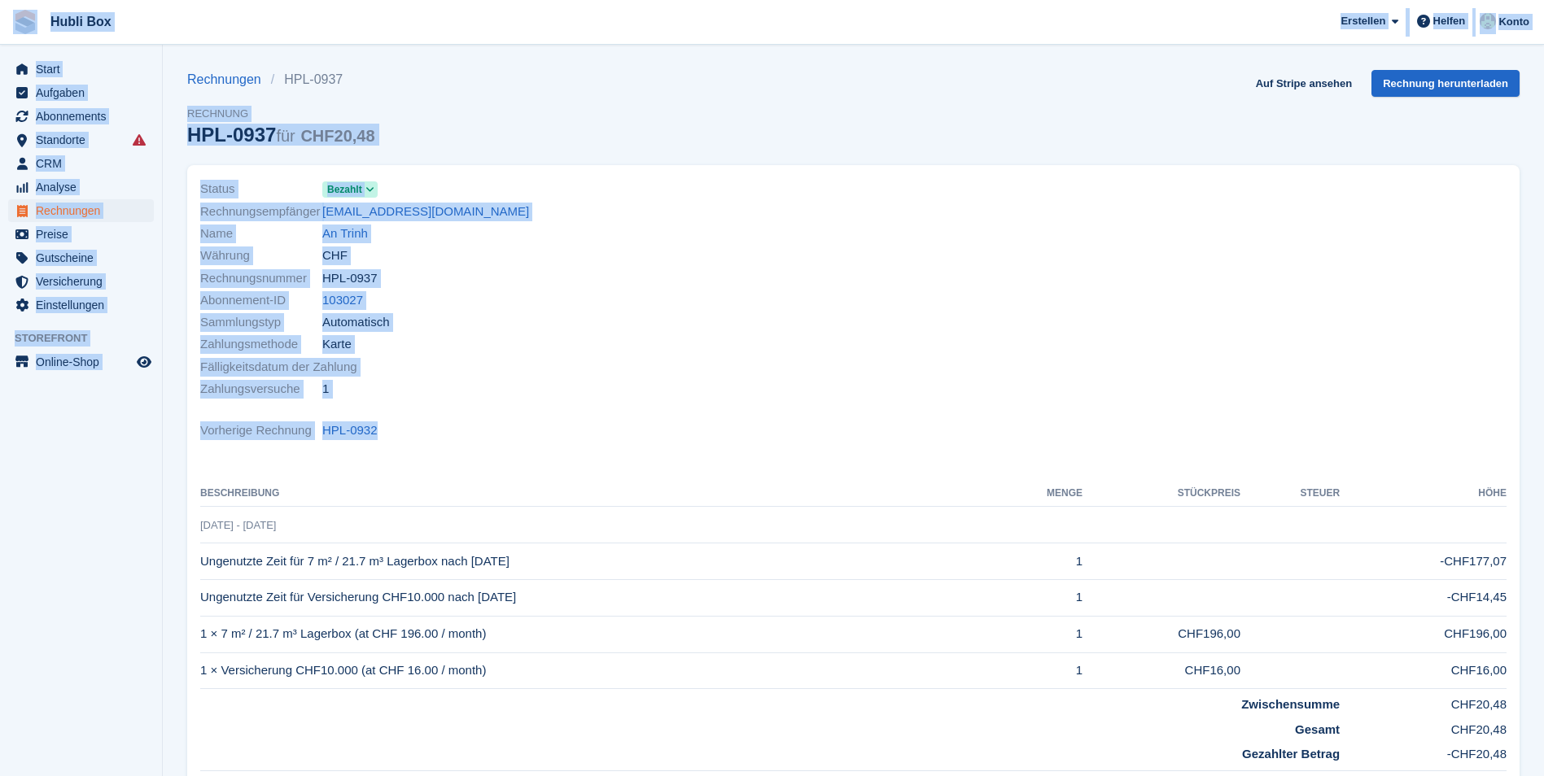
drag, startPoint x: 397, startPoint y: 354, endPoint x: 24, endPoint y: 28, distance: 495.4
click at [24, 28] on div "Hubli Box [GEOGRAPHIC_DATA] Abonnement Rechnung Kontakt Deal [GEOGRAPHIC_DATA] …" at bounding box center [772, 516] width 1544 height 1033
click at [718, 176] on div "Status Bezahlt Rechnungsempfänger atrinh3@hotmail.com Name An Trinh Währung CHF…" at bounding box center [521, 289] width 663 height 242
drag, startPoint x: 382, startPoint y: 431, endPoint x: 18, endPoint y: 23, distance: 546.9
click at [18, 23] on div "Hubli Box [GEOGRAPHIC_DATA] Abonnement Rechnung Kontakt Deal [GEOGRAPHIC_DATA] …" at bounding box center [772, 516] width 1544 height 1033
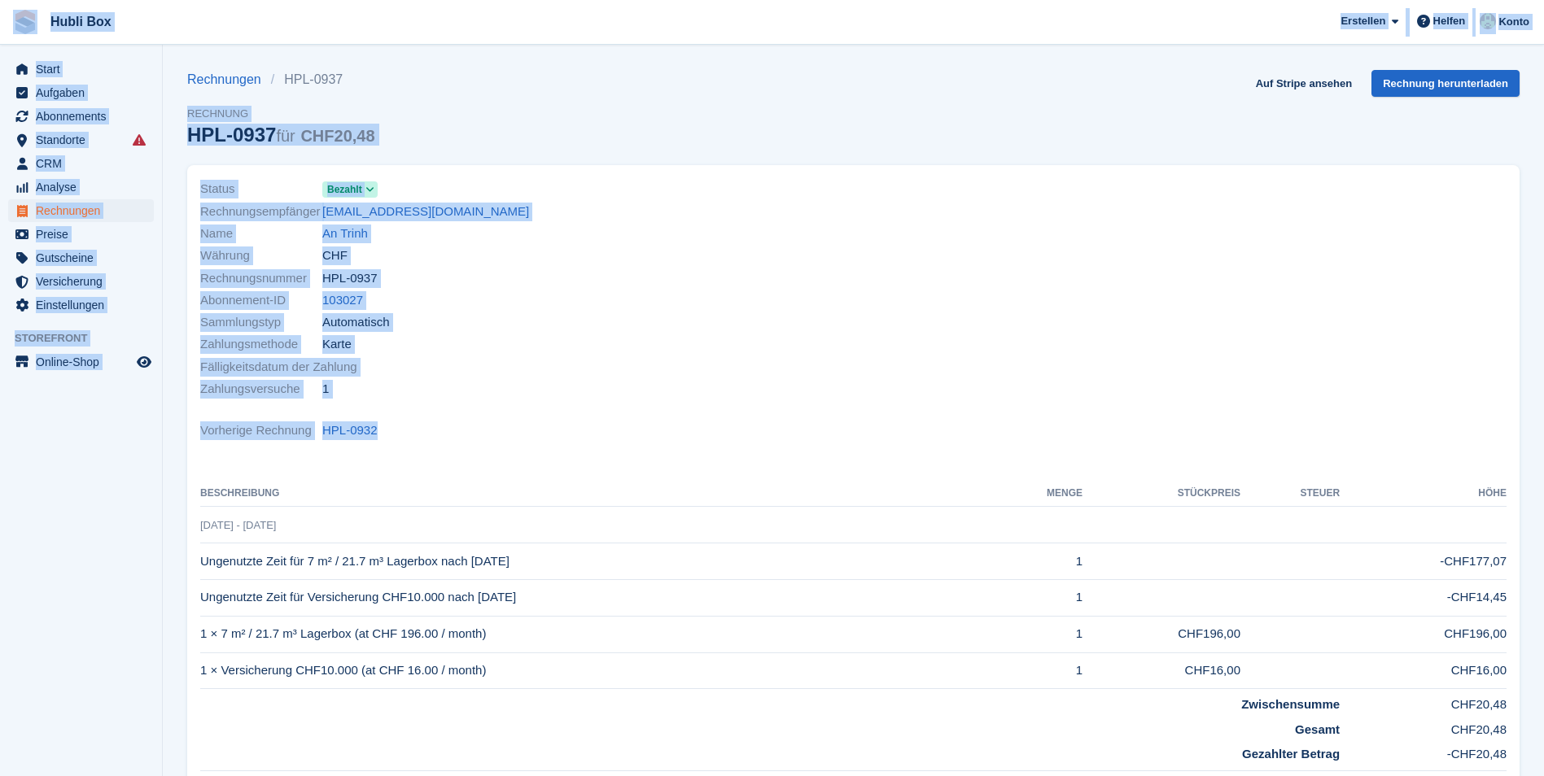
click at [561, 126] on div "Rechnungen HPL-0937 Rechnung HPL-0937 für CHF20,48 Auf Stripe ansehen Rechnung …" at bounding box center [853, 117] width 1332 height 95
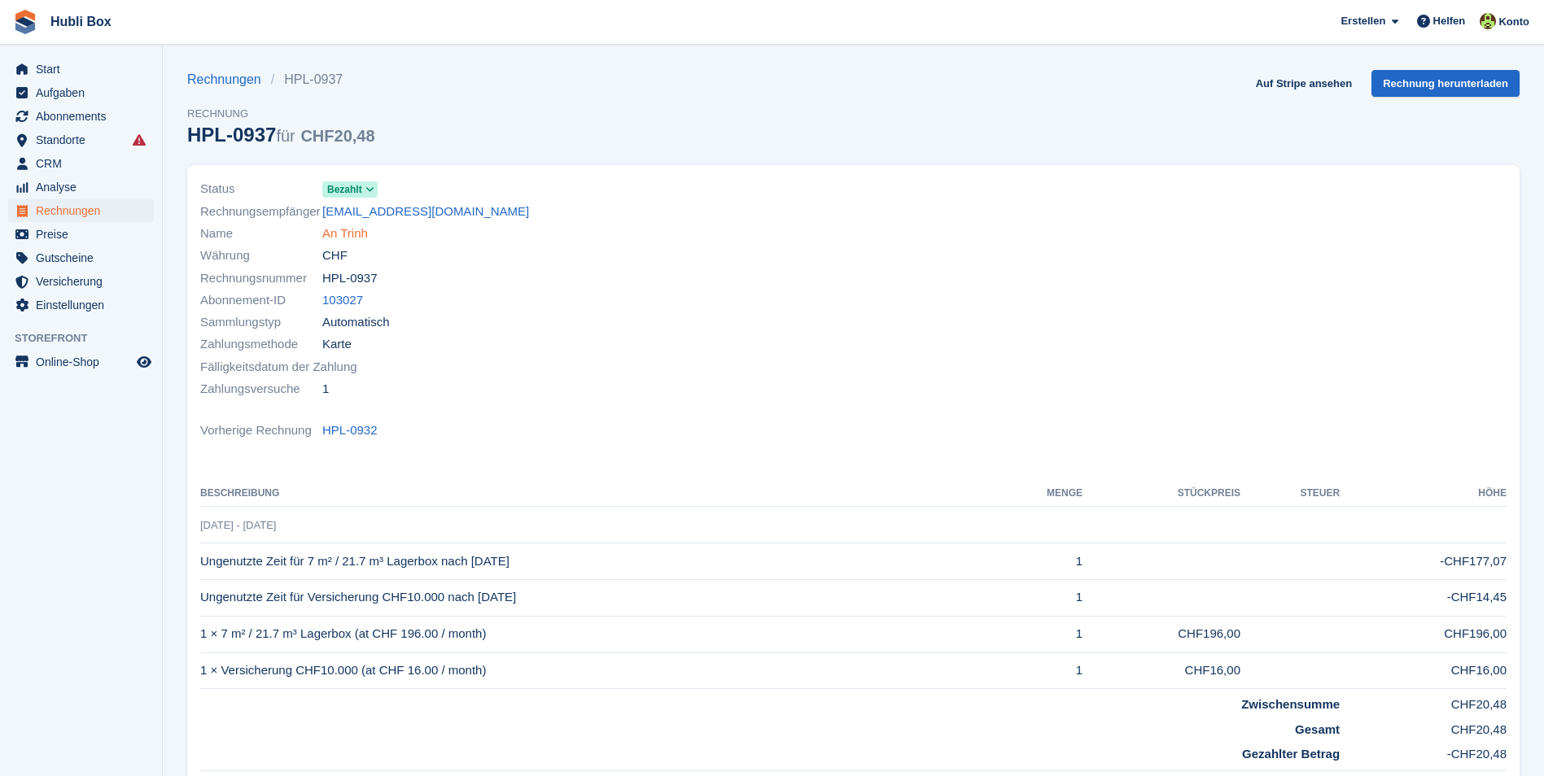
click at [359, 233] on link "An Trinh" at bounding box center [345, 234] width 46 height 19
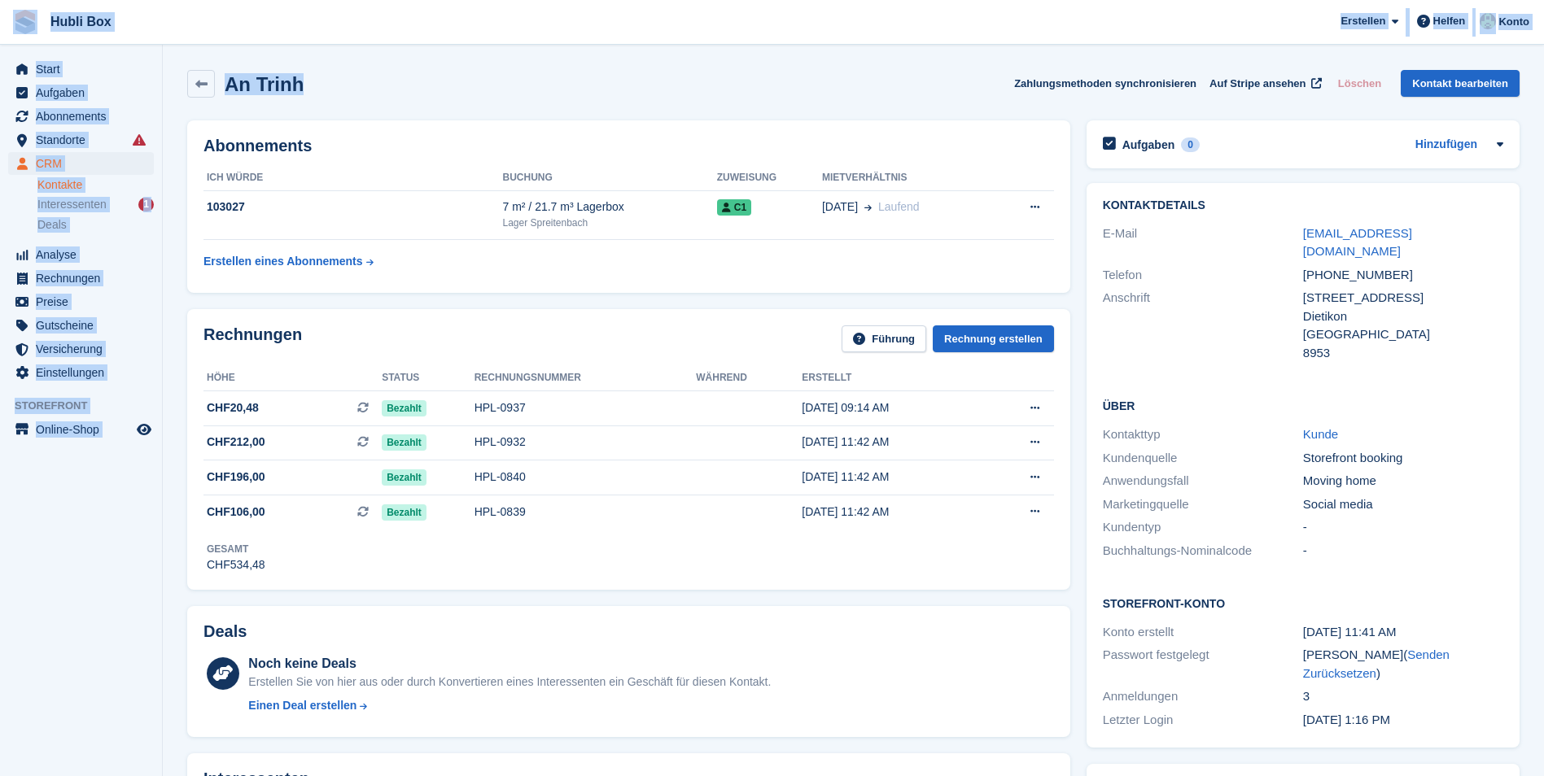
drag, startPoint x: 314, startPoint y: 89, endPoint x: 0, endPoint y: 33, distance: 319.1
click at [402, 76] on div "An Trinh Zahlungsmethoden synchronisieren Auf Stripe ansehen Löschen Kontakt be…" at bounding box center [853, 84] width 1332 height 28
drag, startPoint x: 322, startPoint y: 98, endPoint x: 10, endPoint y: 29, distance: 320.0
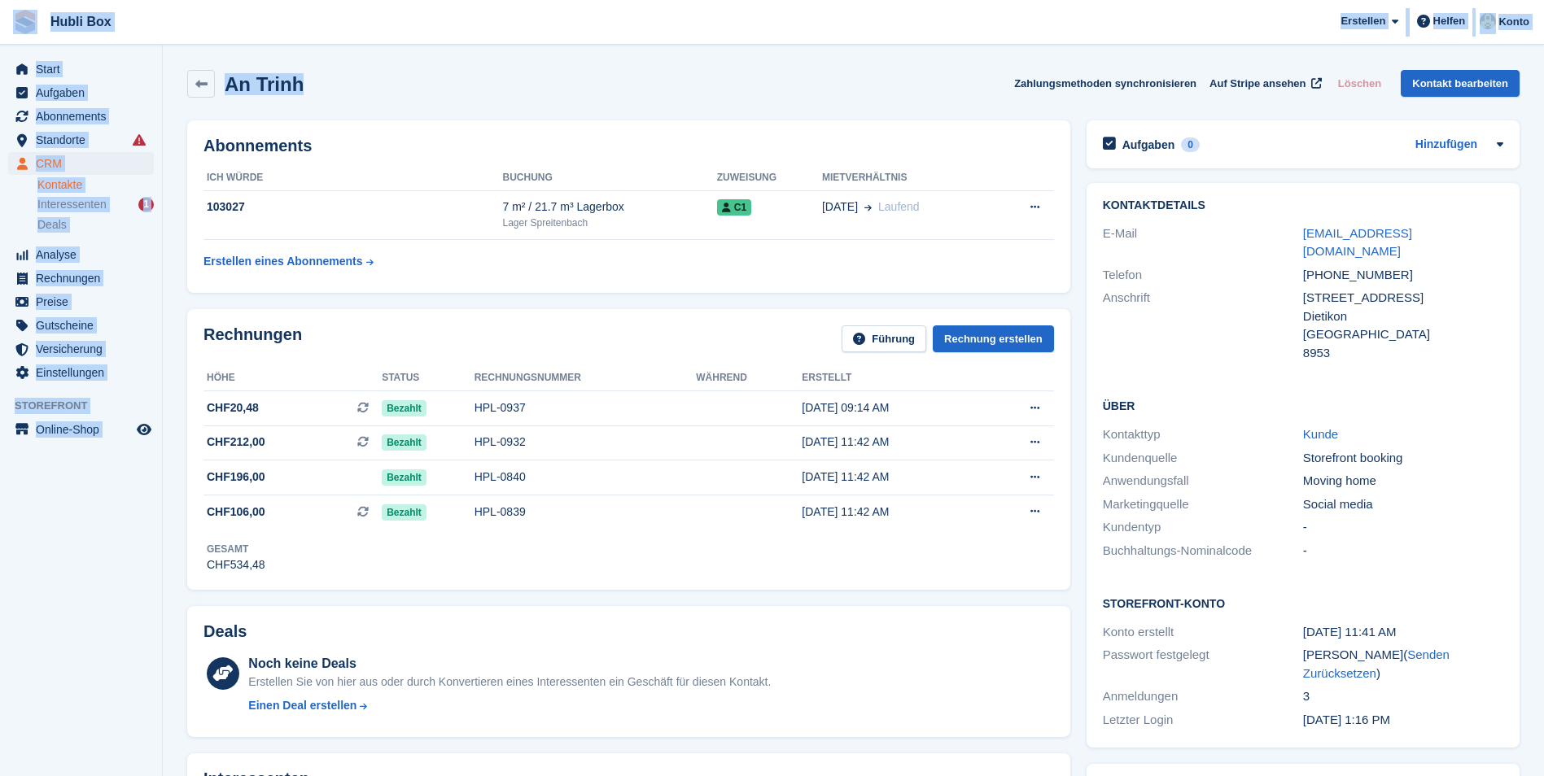
click at [422, 111] on div "An Trinh Zahlungsmethoden synchronisieren Auf Stripe ansehen Löschen Kontakt be…" at bounding box center [853, 87] width 1348 height 50
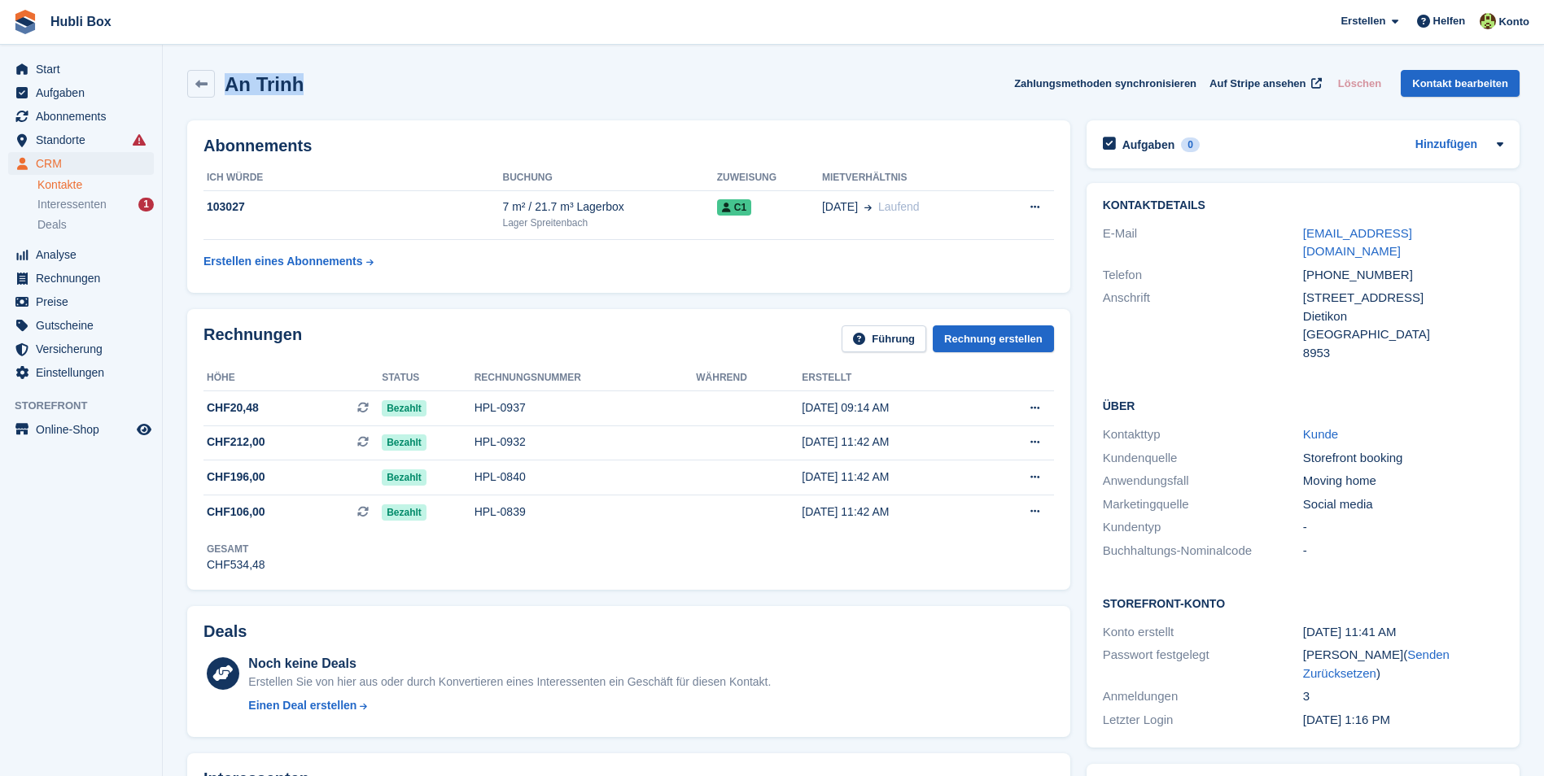
drag, startPoint x: 343, startPoint y: 91, endPoint x: -3, endPoint y: 24, distance: 353.1
click at [0, 24] on html "Hubli Box Erstellen Abonnement Rechnung Kontakt Deal Rabatt Seite Helfen Chat-S…" at bounding box center [772, 388] width 1544 height 776
click at [395, 71] on div "An Trinh Zahlungsmethoden synchronisieren Auf Stripe ansehen Löschen Kontakt be…" at bounding box center [853, 84] width 1332 height 28
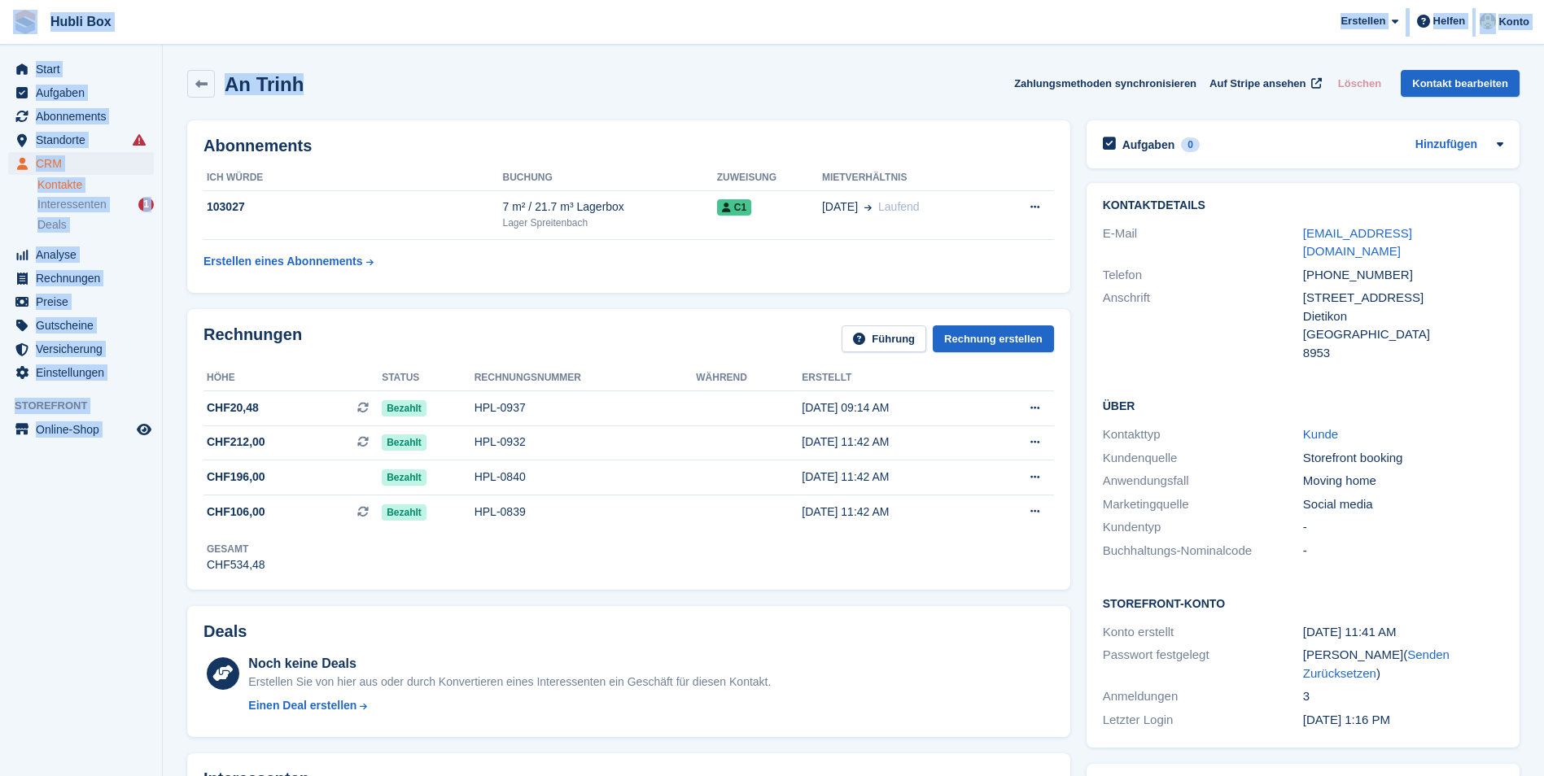
drag, startPoint x: 341, startPoint y: 99, endPoint x: 11, endPoint y: 11, distance: 341.8
click at [267, 9] on span "Hubli Box [GEOGRAPHIC_DATA] Abonnement Rechnung Kontakt Deal [GEOGRAPHIC_DATA] …" at bounding box center [772, 22] width 1544 height 44
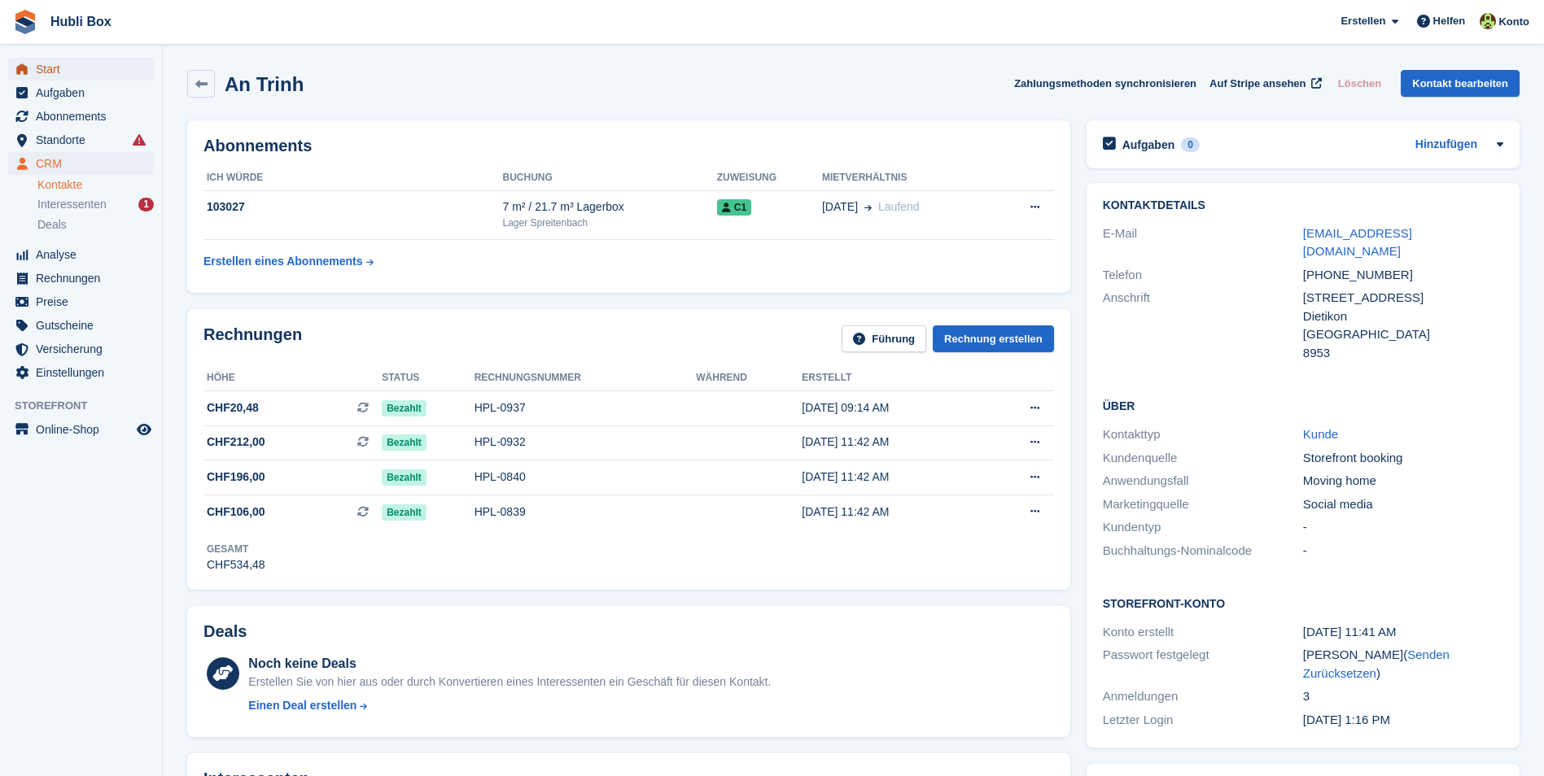
click at [86, 79] on span "Start" at bounding box center [85, 69] width 98 height 23
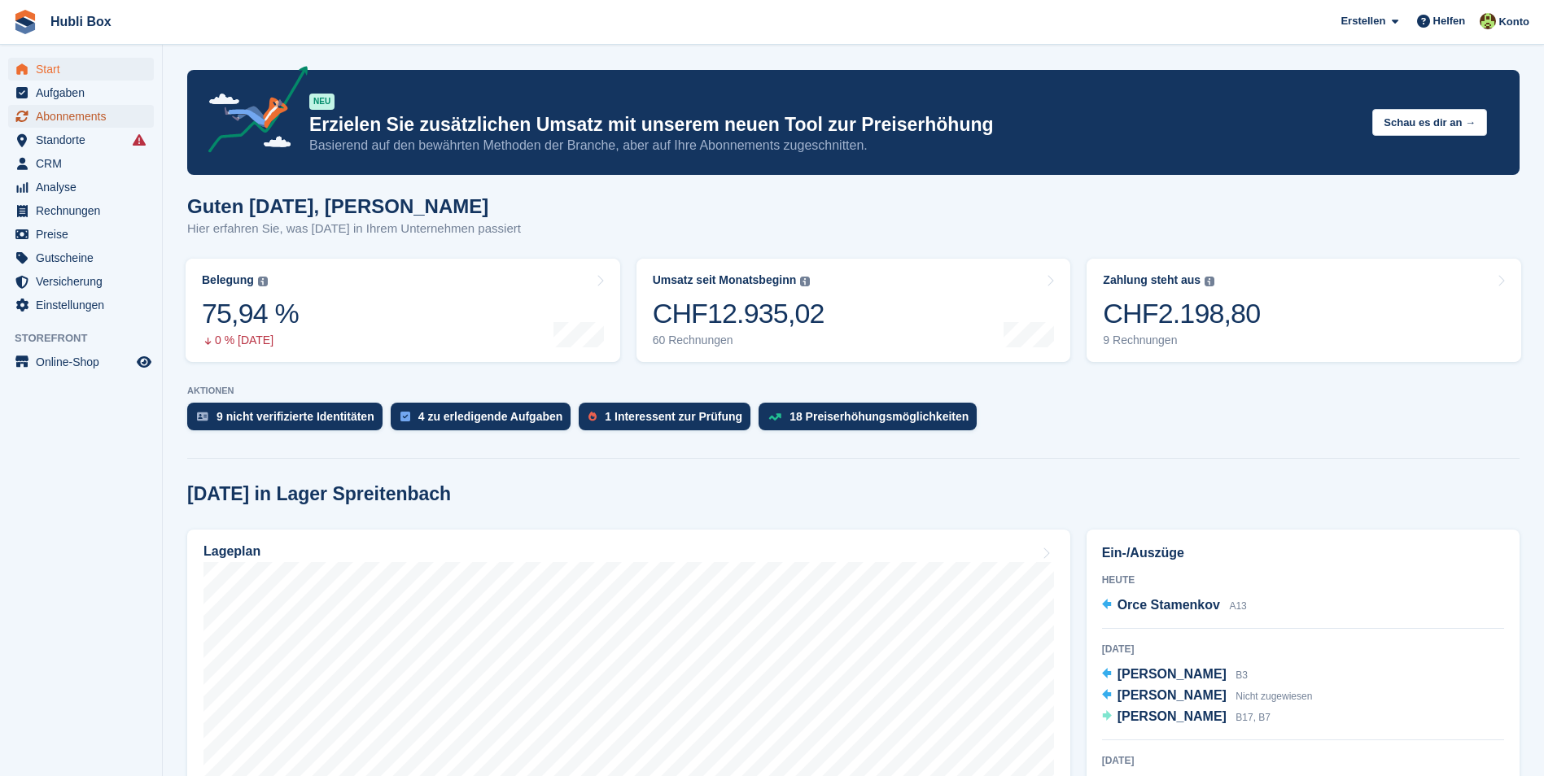
click at [50, 118] on span "Abonnements" at bounding box center [85, 116] width 98 height 23
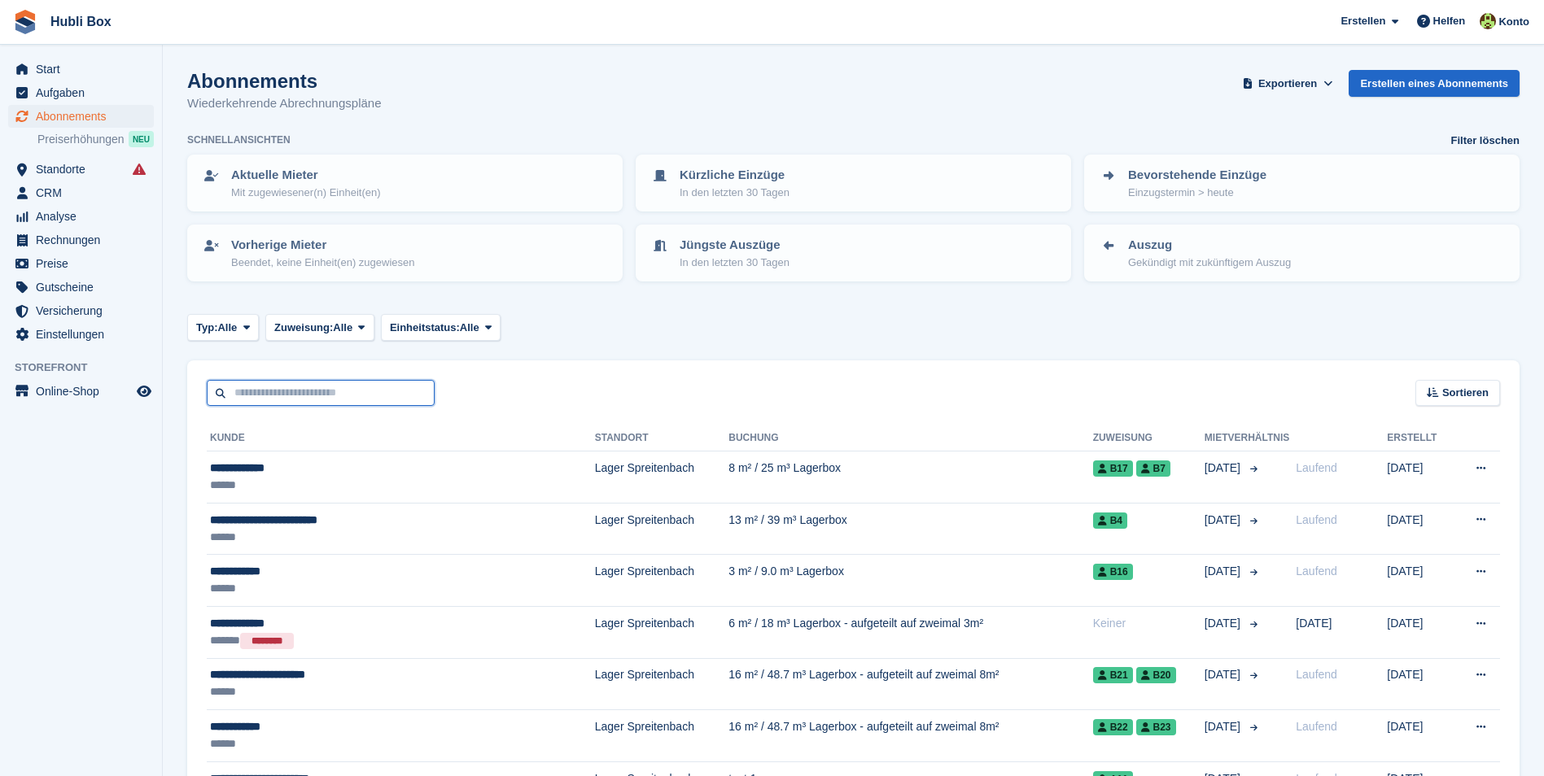
click at [262, 386] on input "text" at bounding box center [321, 393] width 228 height 27
type input "****"
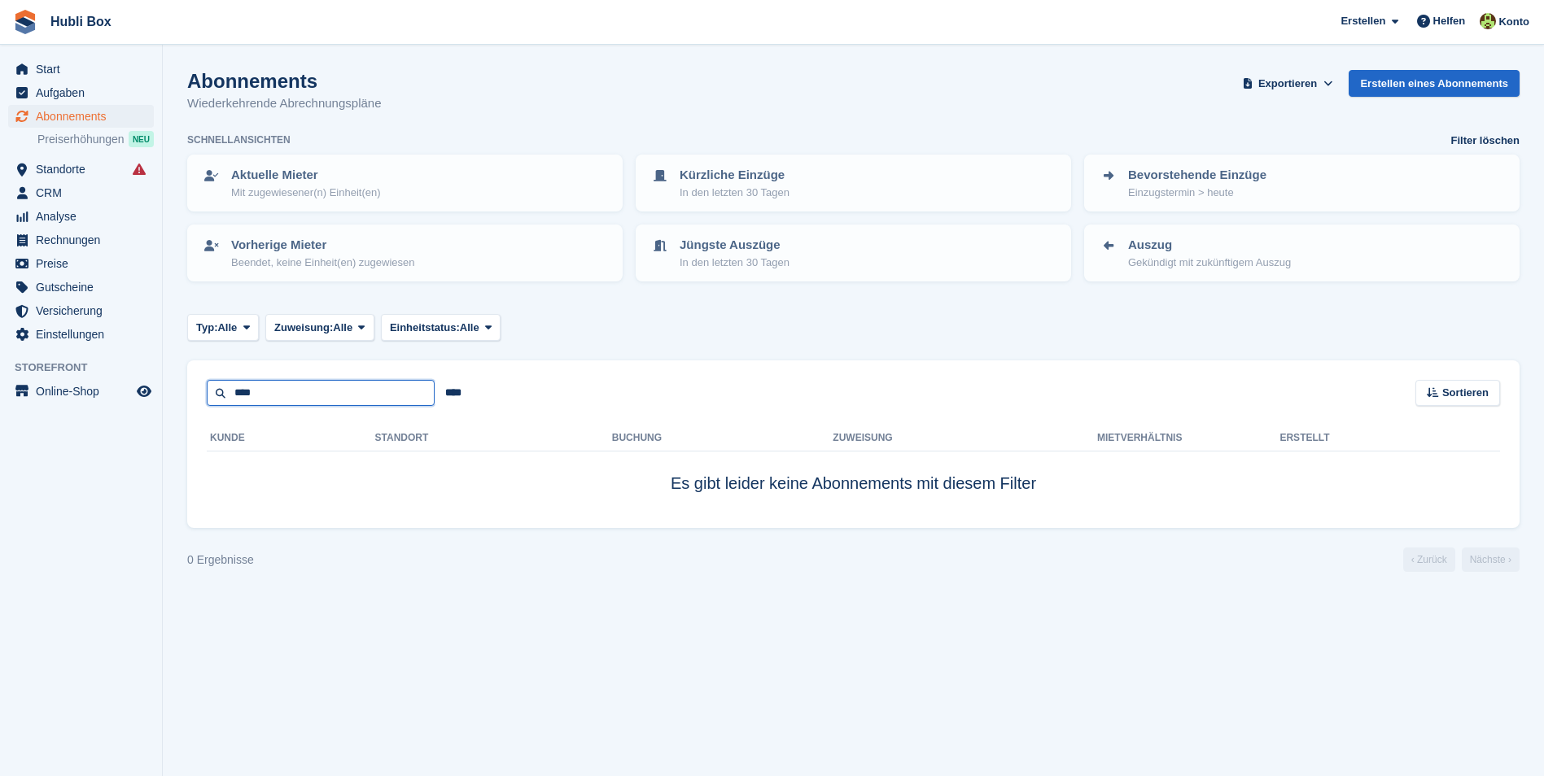
click at [262, 386] on input "****" at bounding box center [321, 393] width 228 height 27
type input "*****"
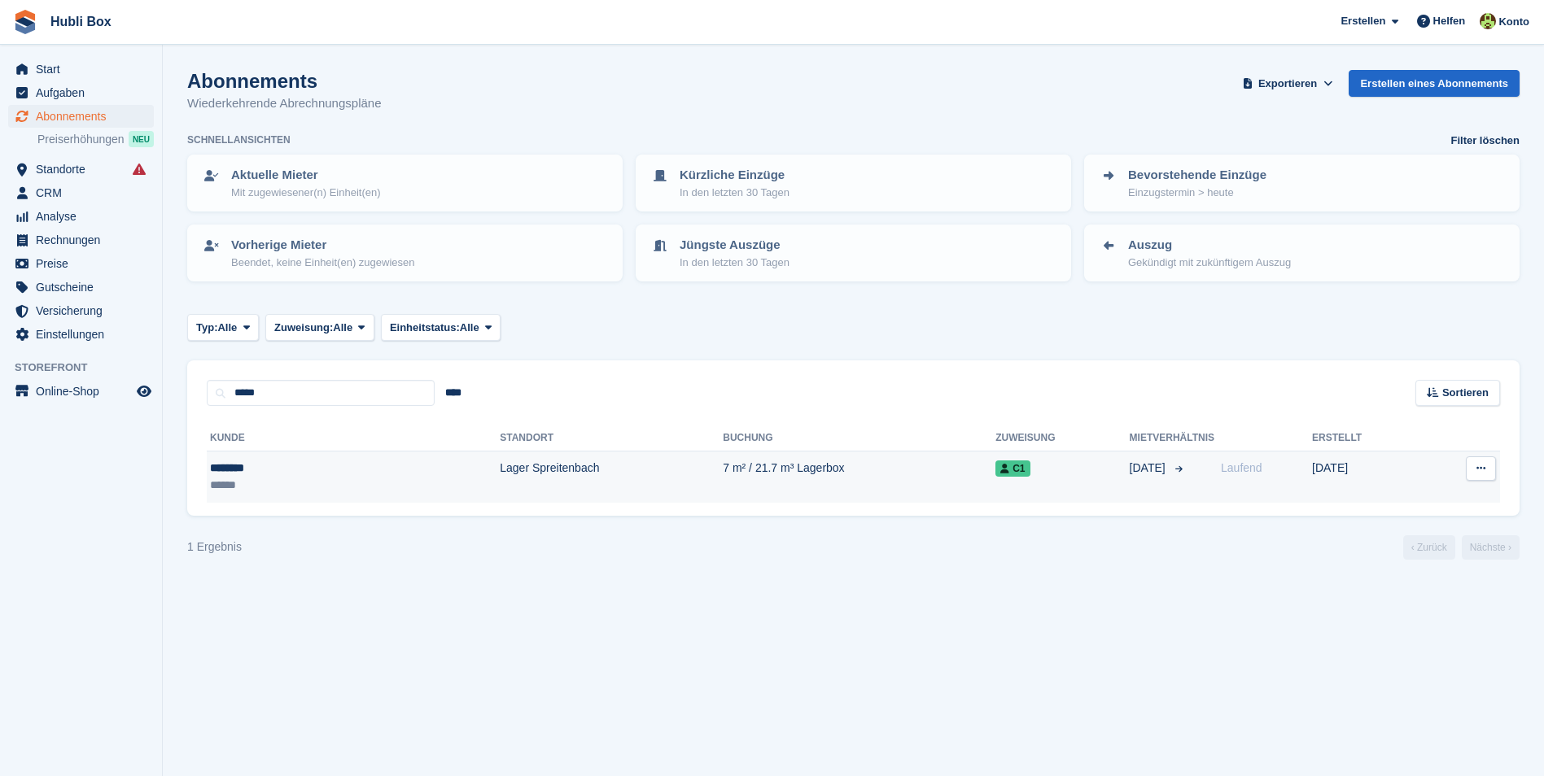
click at [500, 479] on td "Lager Spreitenbach" at bounding box center [611, 477] width 223 height 51
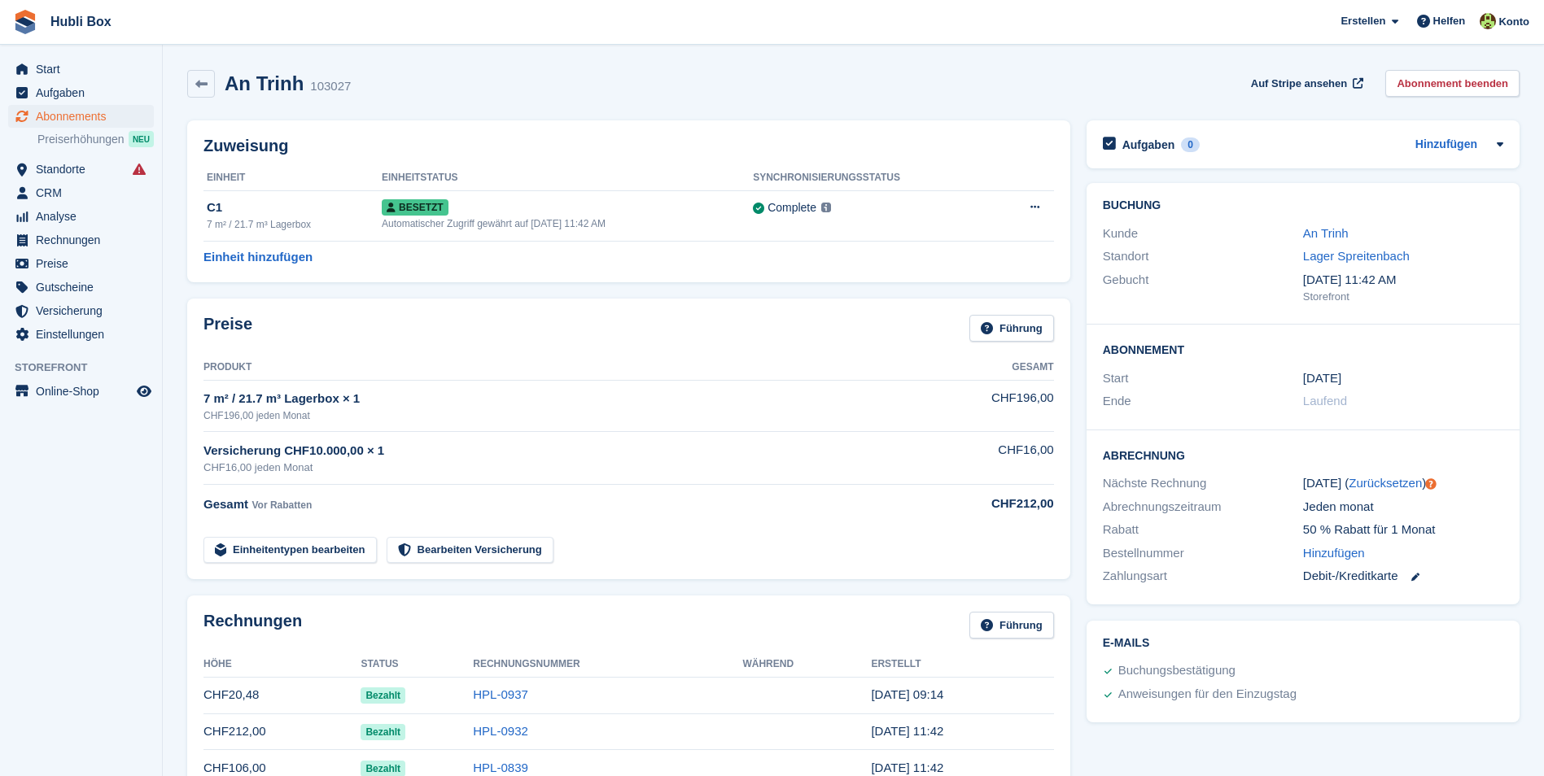
click at [367, 82] on div "An Trinh 103027 Auf Stripe ansehen Abonnement beenden" at bounding box center [853, 84] width 1332 height 28
click at [595, 103] on div "An Trinh 103027 Auf Stripe ansehen Abonnement beenden" at bounding box center [853, 87] width 1348 height 50
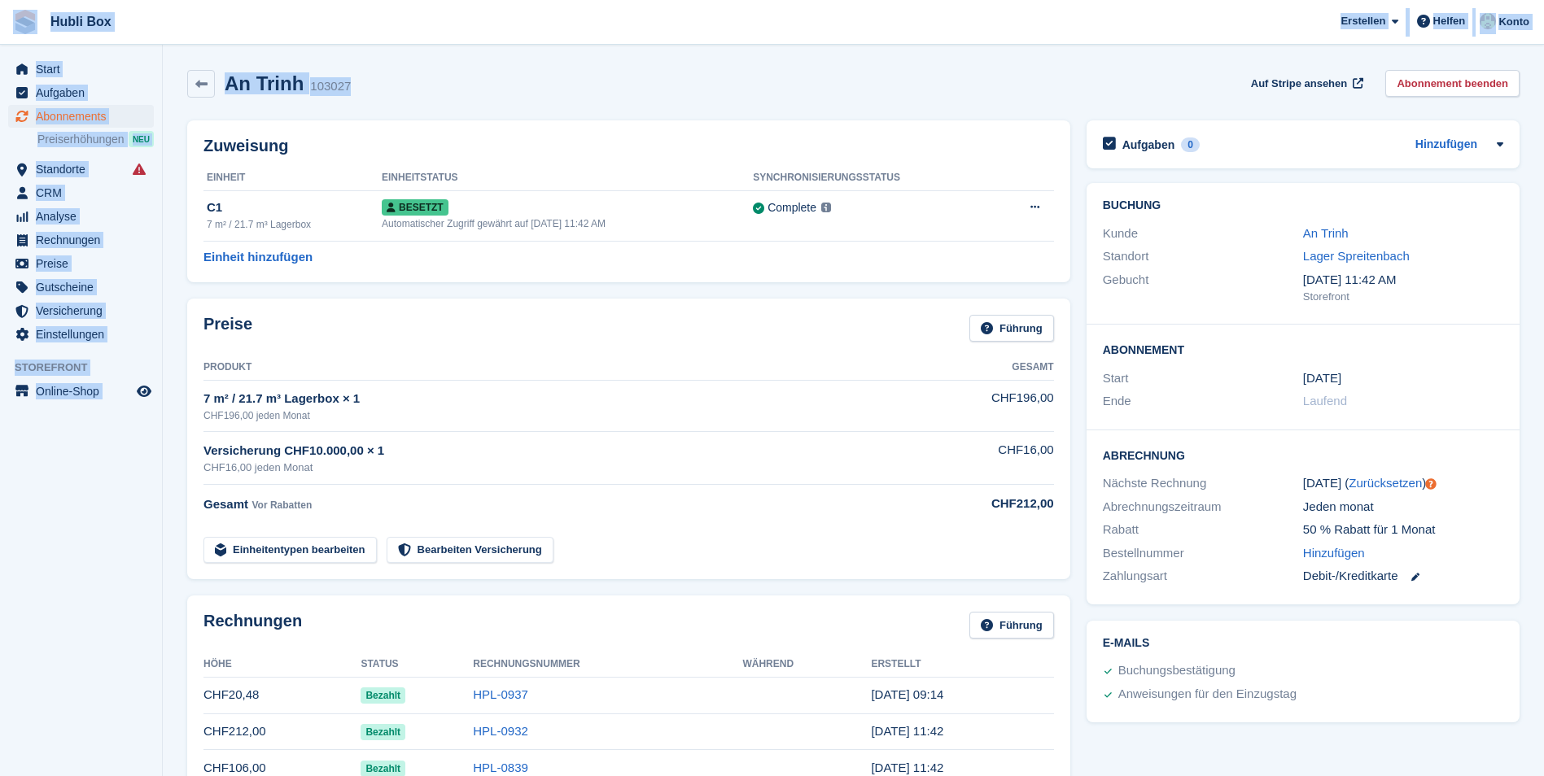
drag, startPoint x: 357, startPoint y: 81, endPoint x: 15, endPoint y: 29, distance: 346.5
click at [405, 85] on div "An Trinh 103027 Auf Stripe ansehen Abonnement beenden" at bounding box center [853, 84] width 1332 height 28
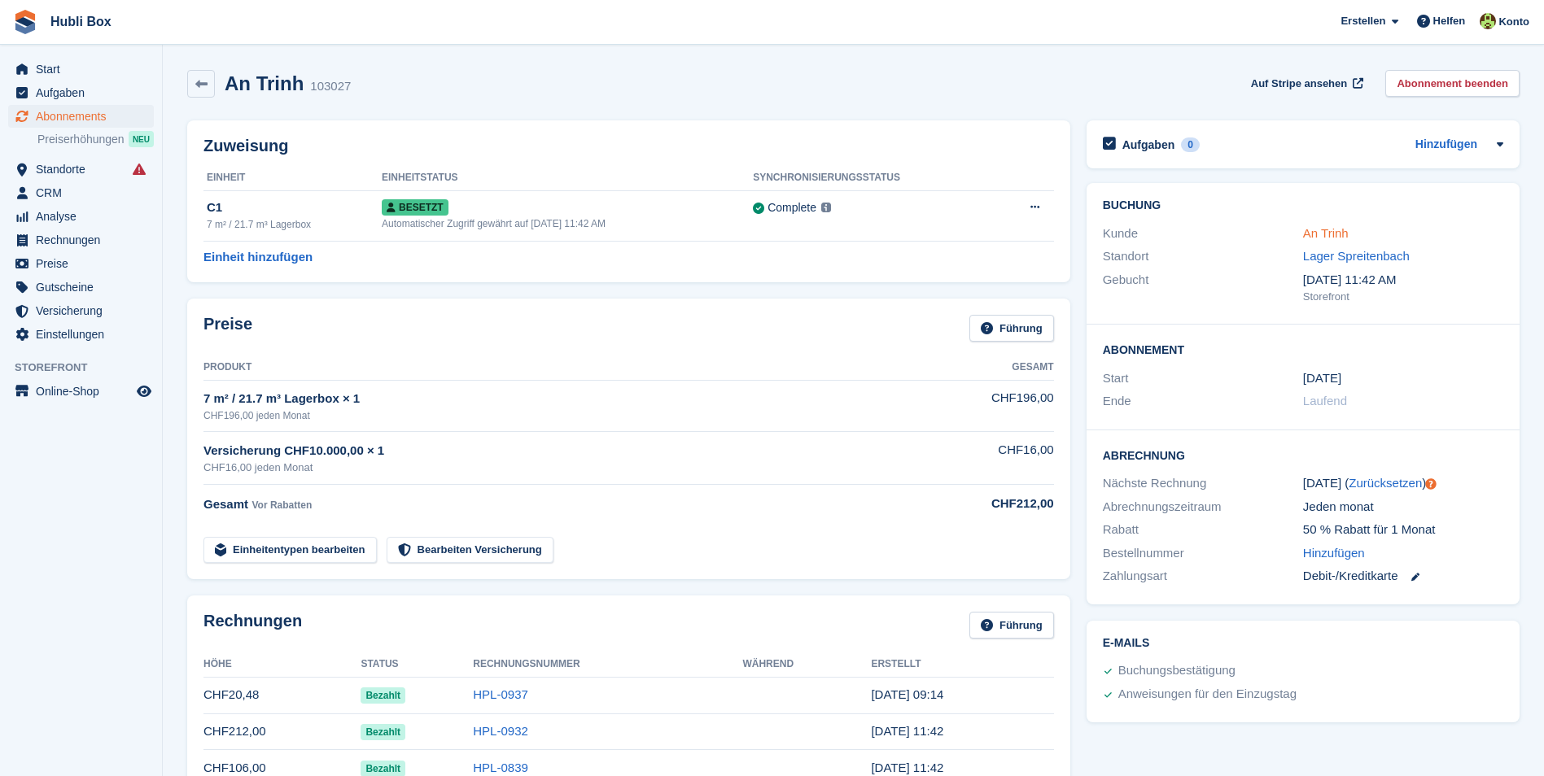
click at [1333, 237] on link "An Trinh" at bounding box center [1326, 233] width 46 height 14
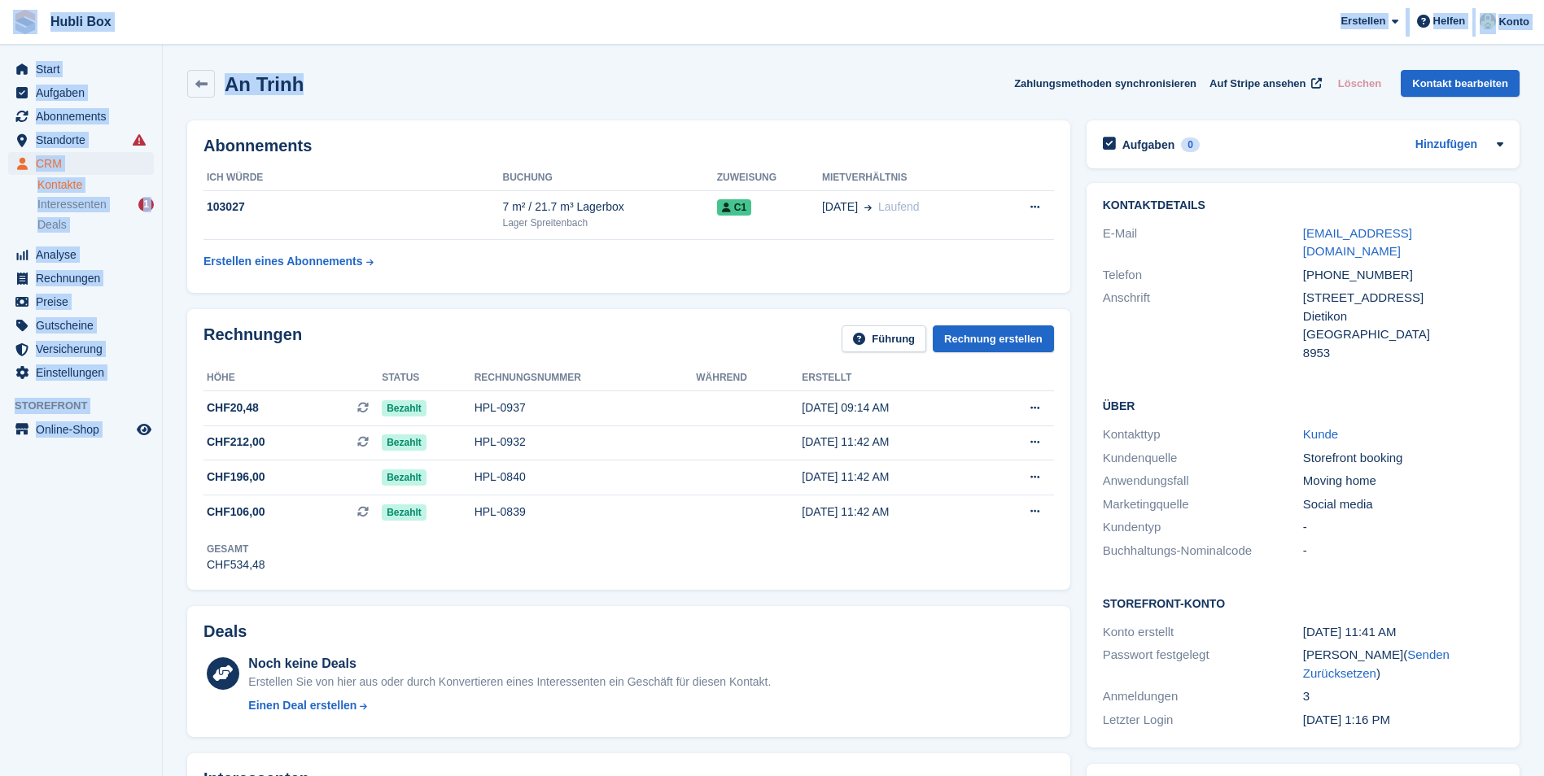
drag, startPoint x: 314, startPoint y: 94, endPoint x: 16, endPoint y: 24, distance: 305.7
click at [384, 83] on div "An Trinh Zahlungsmethoden synchronisieren Auf Stripe ansehen Löschen Kontakt be…" at bounding box center [853, 84] width 1332 height 28
drag, startPoint x: 384, startPoint y: 83, endPoint x: 12, endPoint y: 21, distance: 377.0
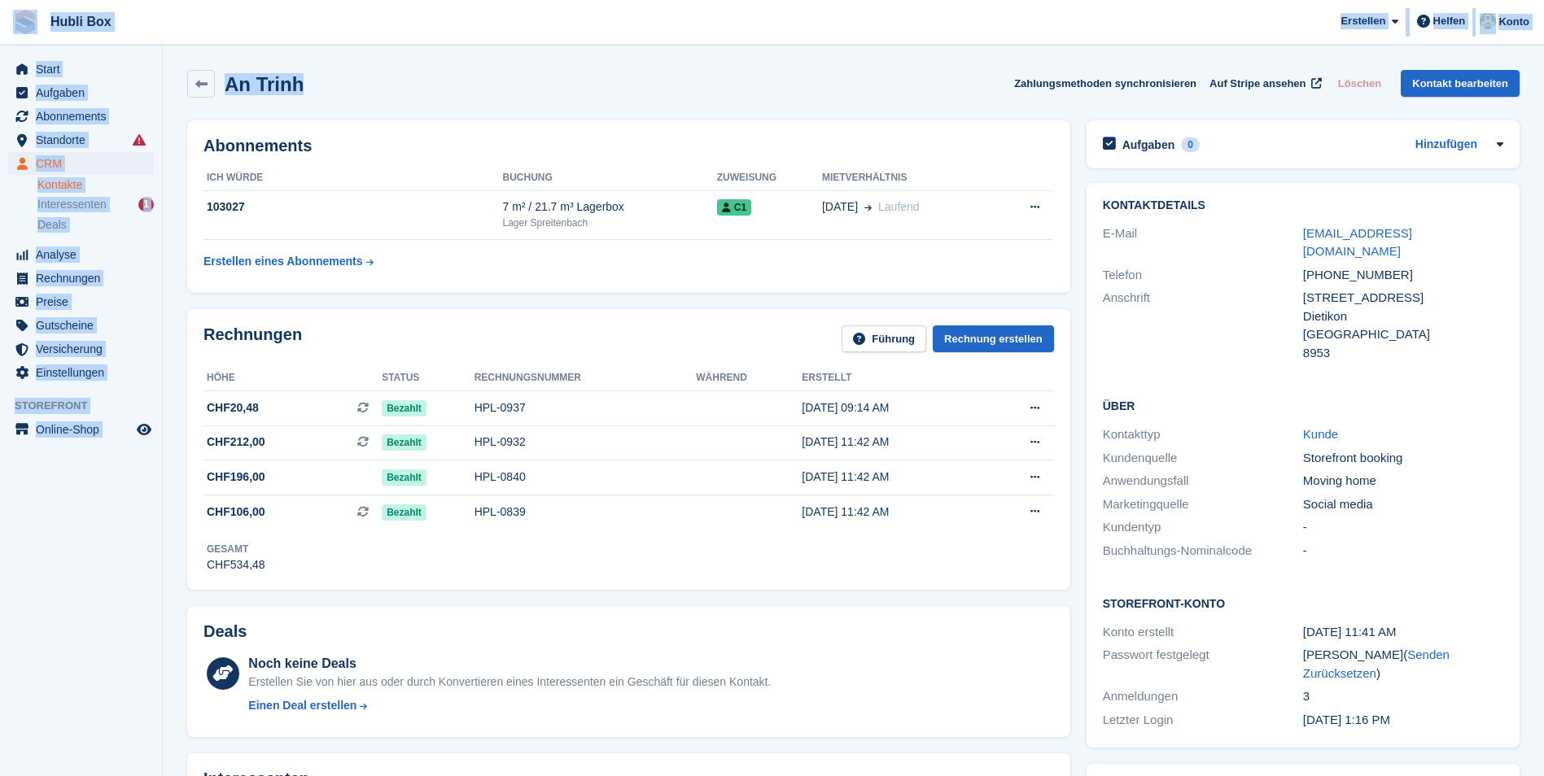
click at [244, 41] on span "Hubli Box [GEOGRAPHIC_DATA] Abonnement Rechnung Kontakt Deal [GEOGRAPHIC_DATA] …" at bounding box center [772, 22] width 1544 height 44
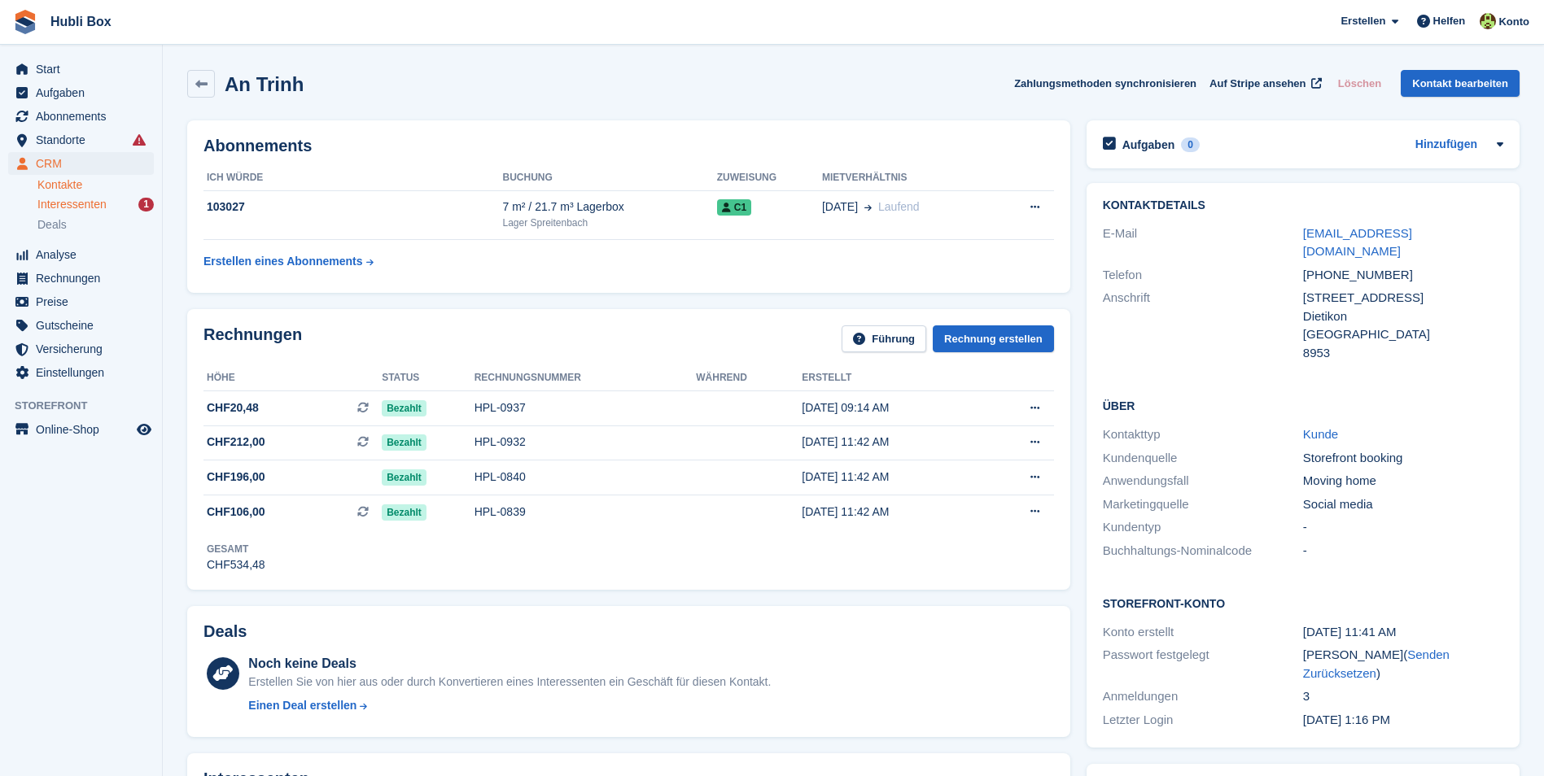
click at [103, 212] on span "Interessenten" at bounding box center [71, 204] width 69 height 15
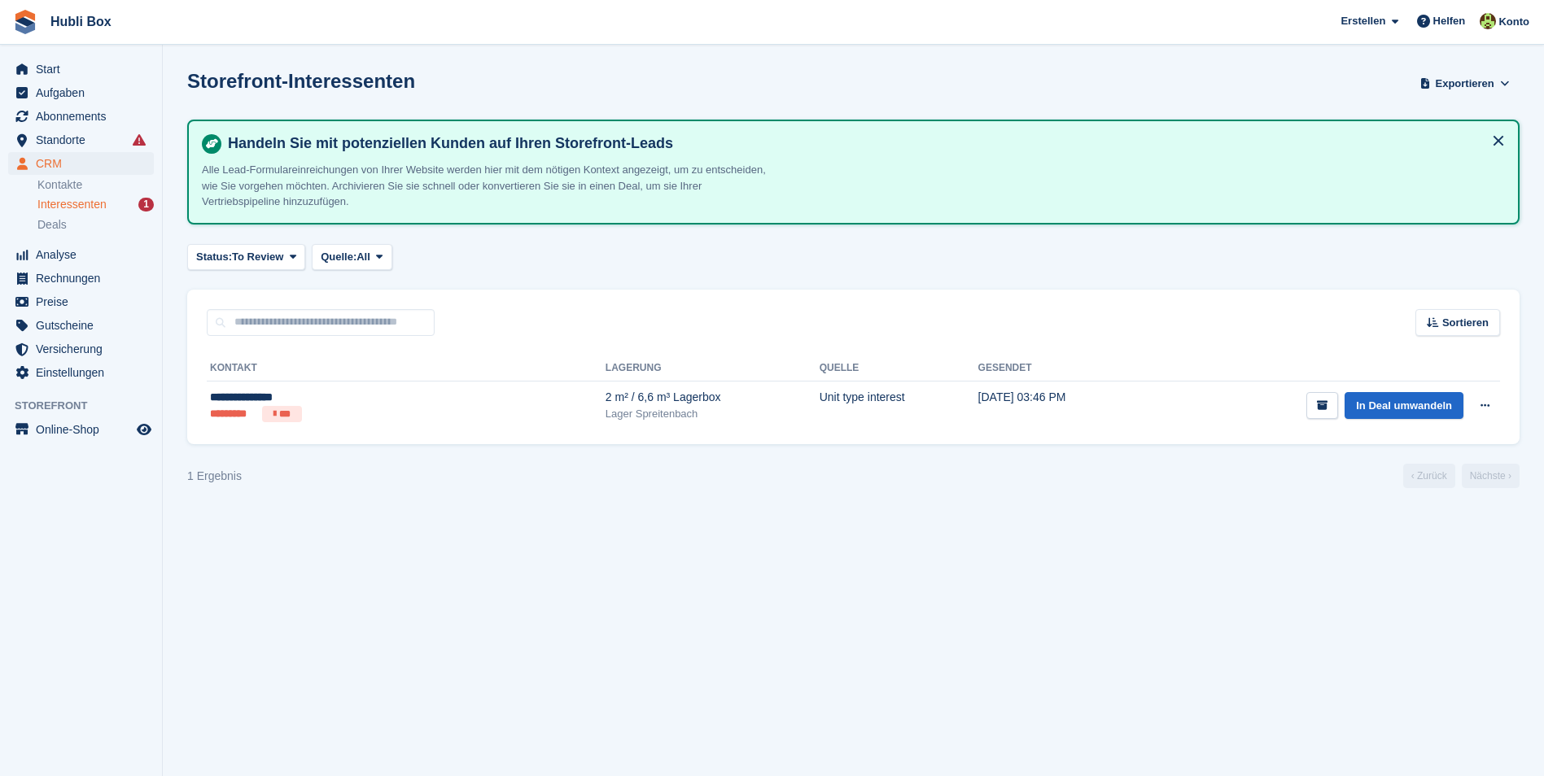
click at [291, 525] on section "Storefront-Interessenten Exportieren Exportieren Interessenten Exportieren Sie …" at bounding box center [853, 388] width 1381 height 776
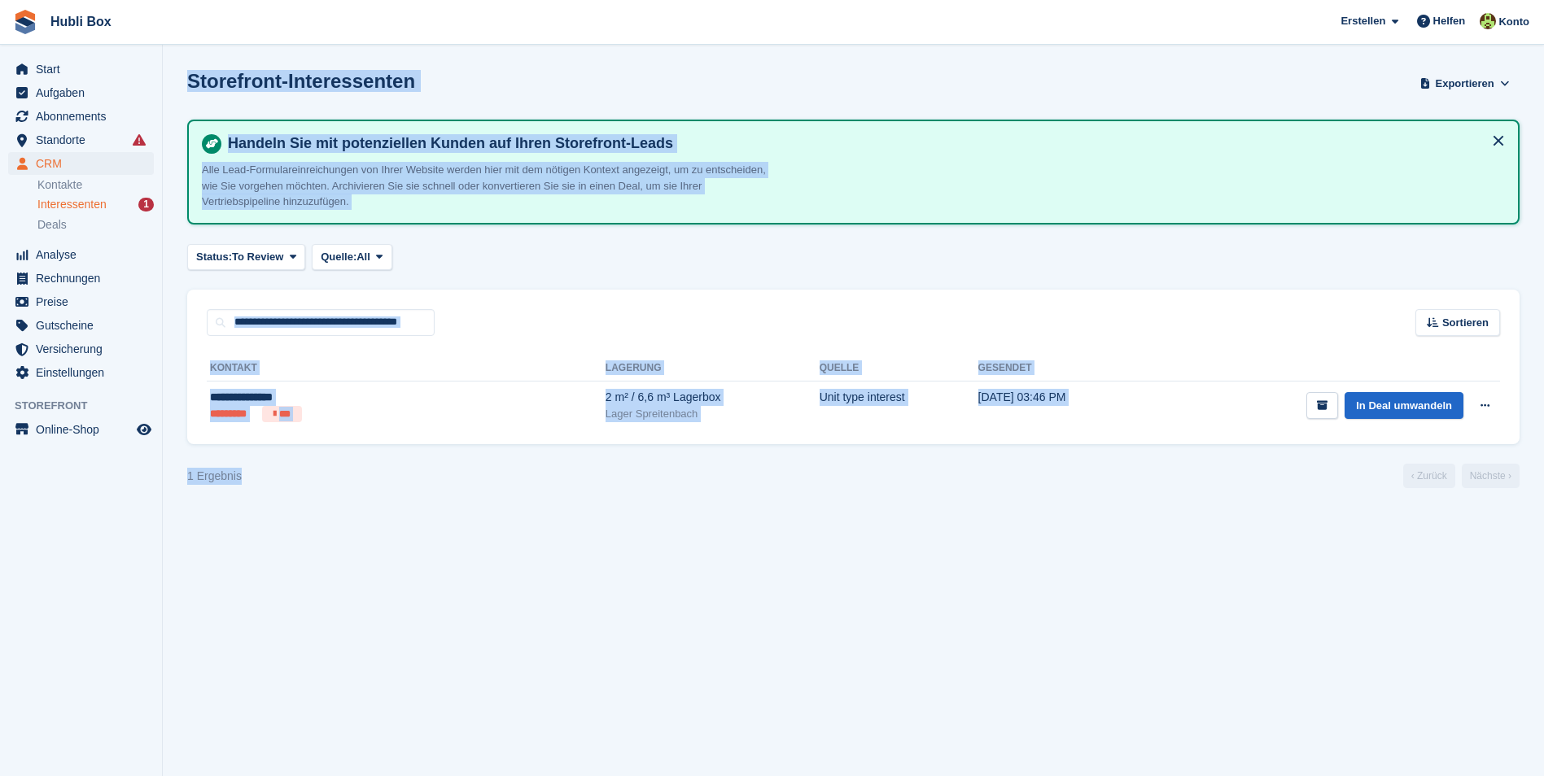
drag, startPoint x: 278, startPoint y: 478, endPoint x: 151, endPoint y: 462, distance: 128.0
click at [151, 462] on div "Start Aufgaben Abonnements Abonnements Abonnements Preiserhöhungen NEU Preiserh…" at bounding box center [772, 388] width 1544 height 776
click at [244, 483] on div "1 Ergebnis ‹ Zurück Nächste ›" at bounding box center [853, 476] width 1332 height 24
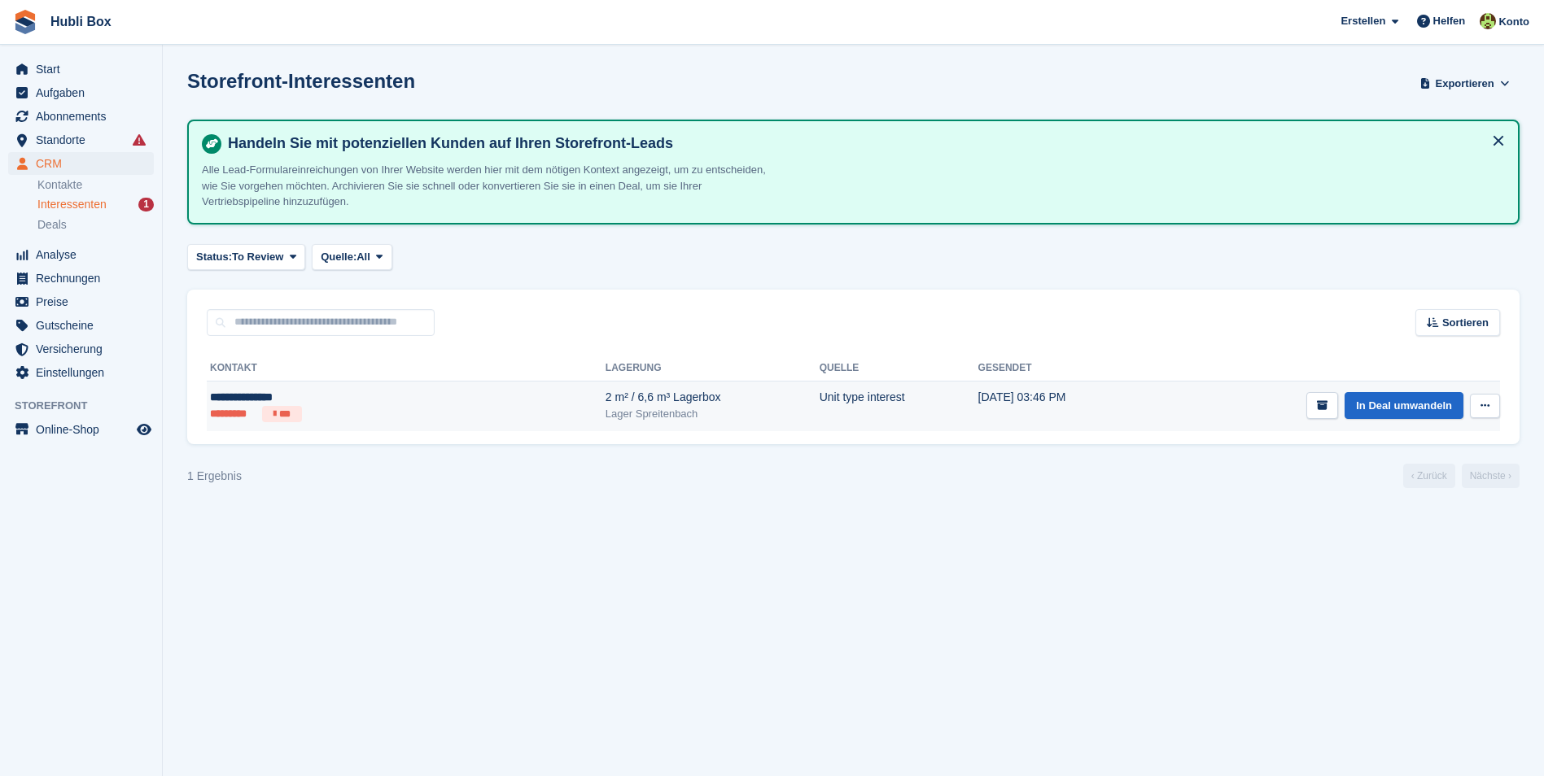
click at [345, 407] on ul "********* ***" at bounding box center [316, 414] width 212 height 16
